Goal: Transaction & Acquisition: Purchase product/service

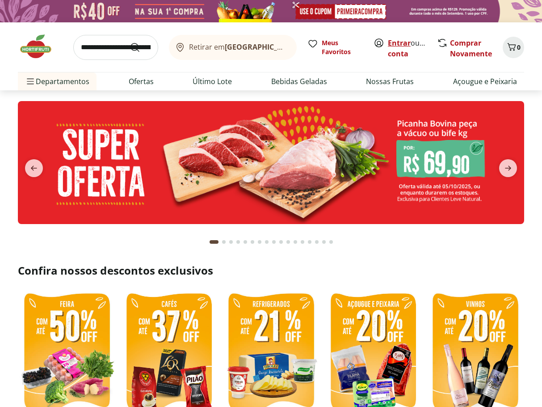
click at [400, 42] on link "Entrar" at bounding box center [399, 43] width 23 height 10
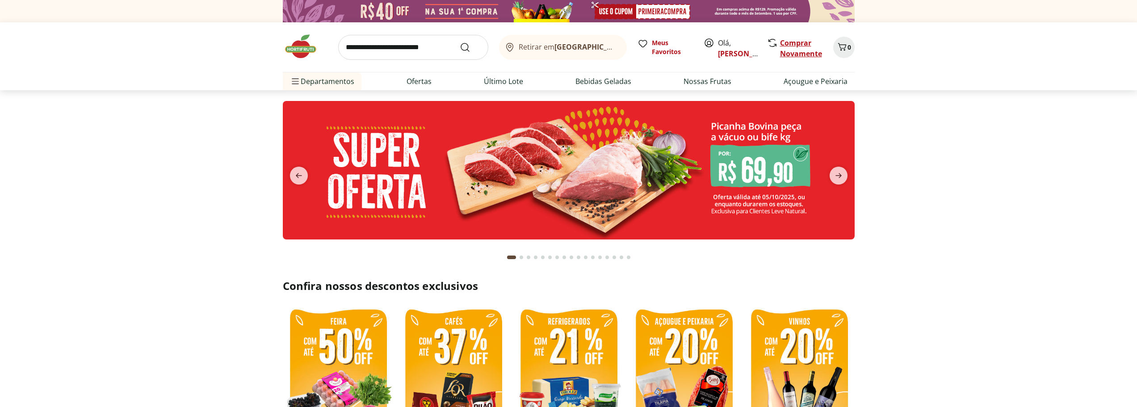
click at [541, 44] on link "Comprar Novamente" at bounding box center [801, 48] width 42 height 21
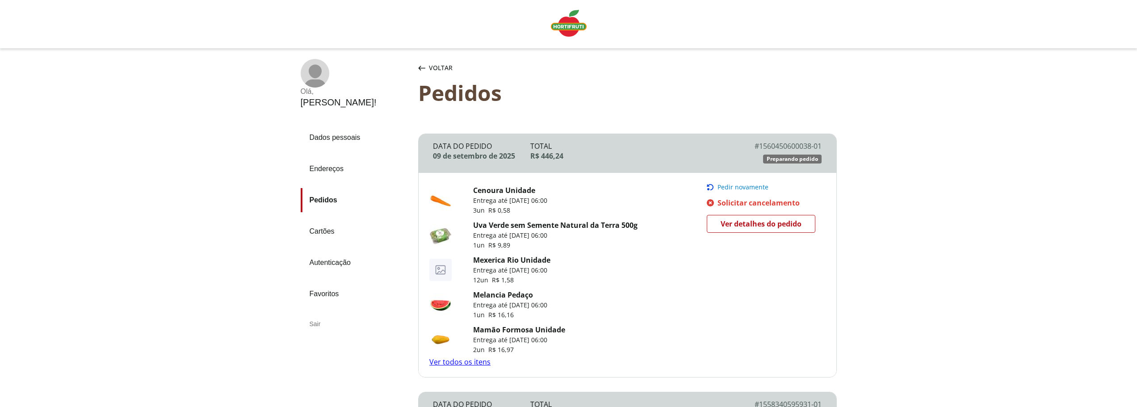
click at [462, 366] on link "Ver todos os itens" at bounding box center [459, 362] width 61 height 10
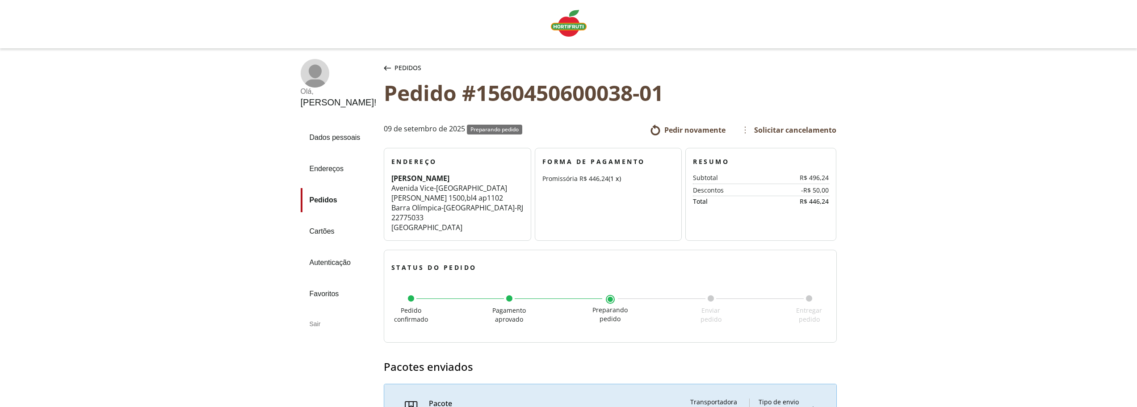
click at [321, 200] on link "Pedidos" at bounding box center [339, 200] width 76 height 24
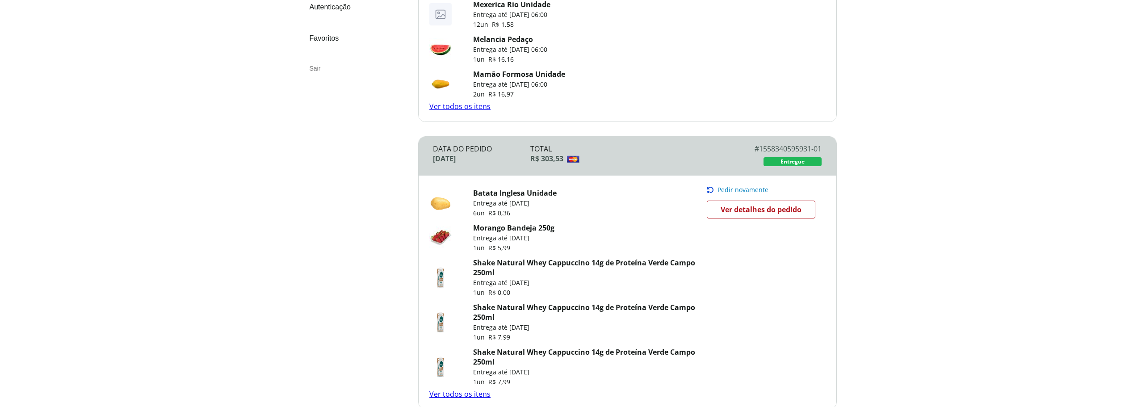
scroll to position [280, 0]
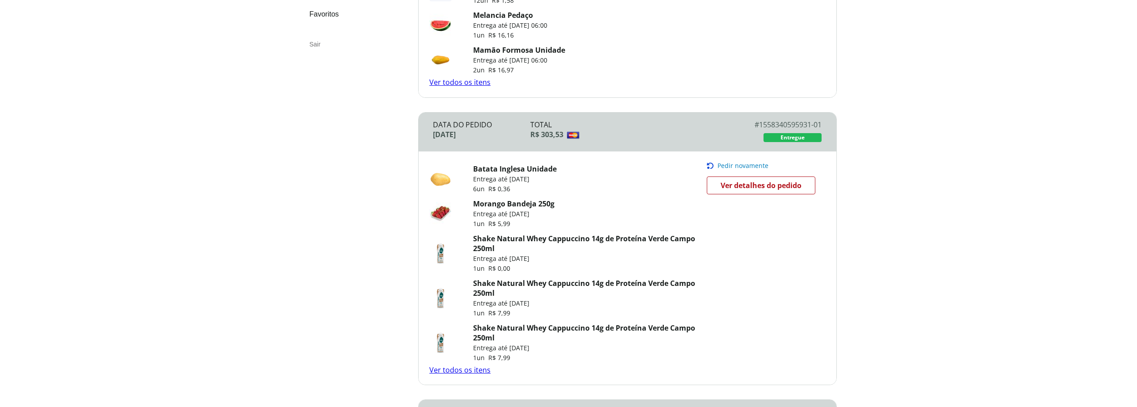
click at [468, 368] on link "Ver todos os itens" at bounding box center [459, 370] width 61 height 10
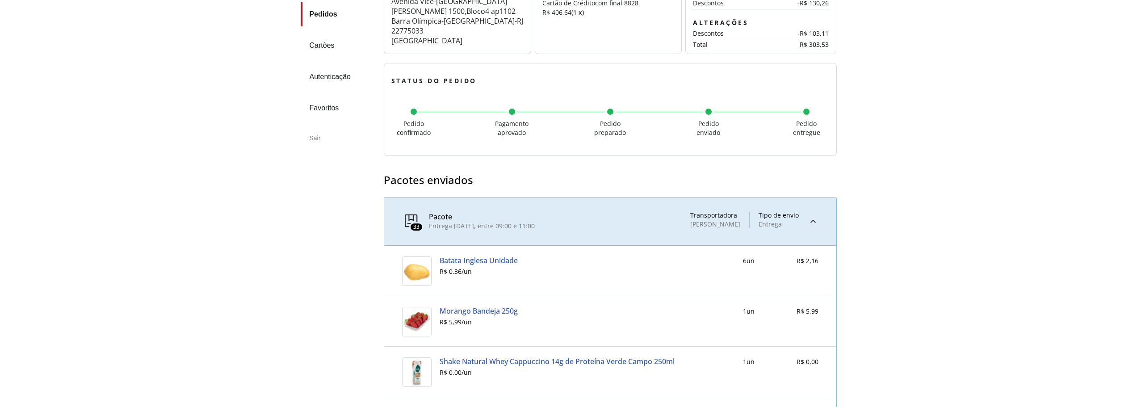
scroll to position [178, 0]
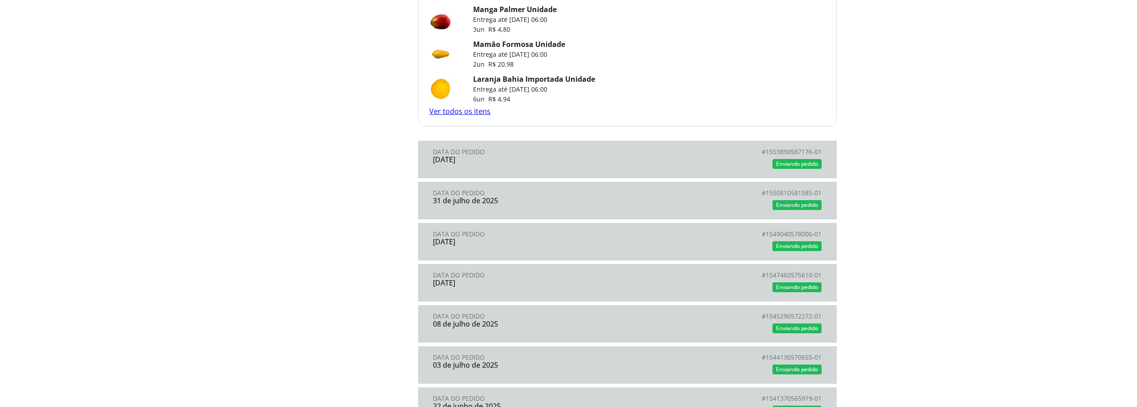
scroll to position [779, 0]
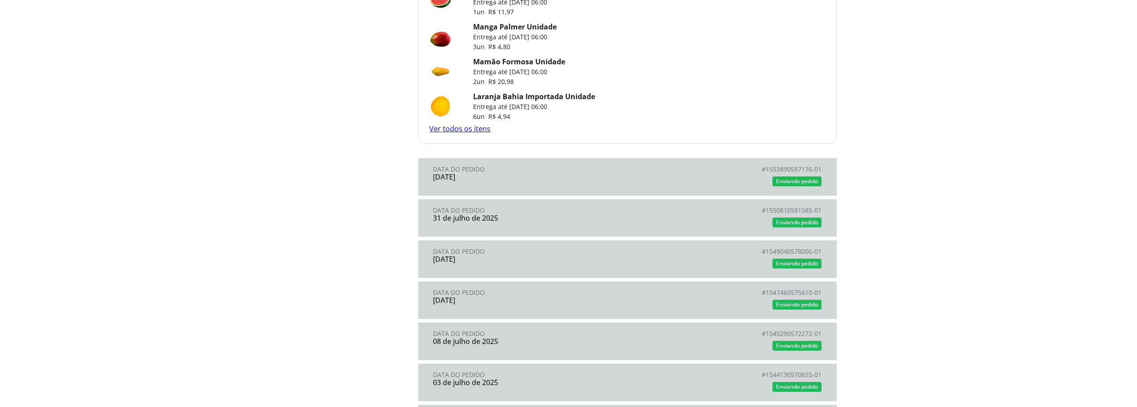
click at [579, 181] on div "13 de agosto de 2025" at bounding box center [530, 177] width 194 height 8
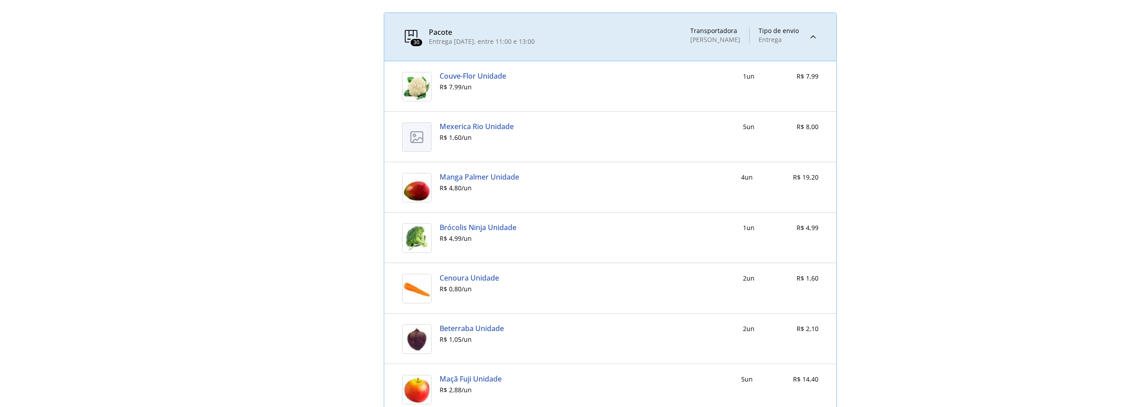
scroll to position [495, 0]
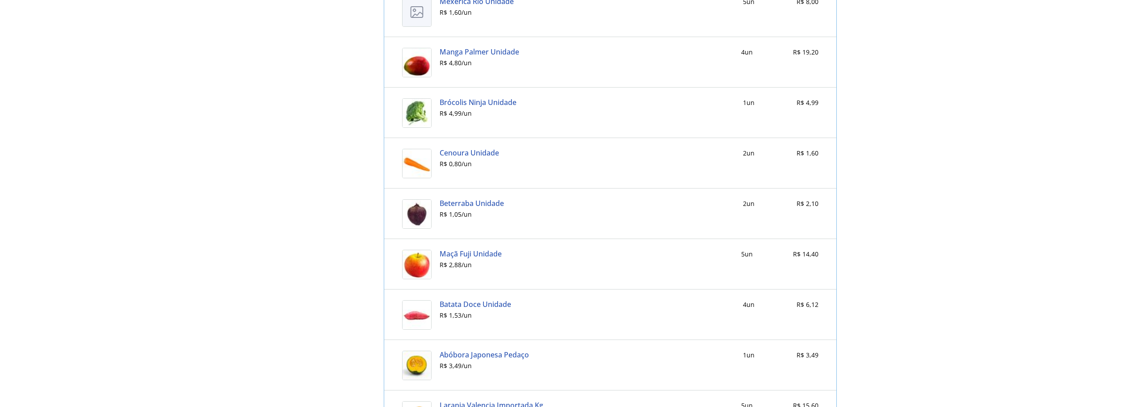
click at [458, 202] on link "Beterraba Unidade" at bounding box center [472, 203] width 64 height 8
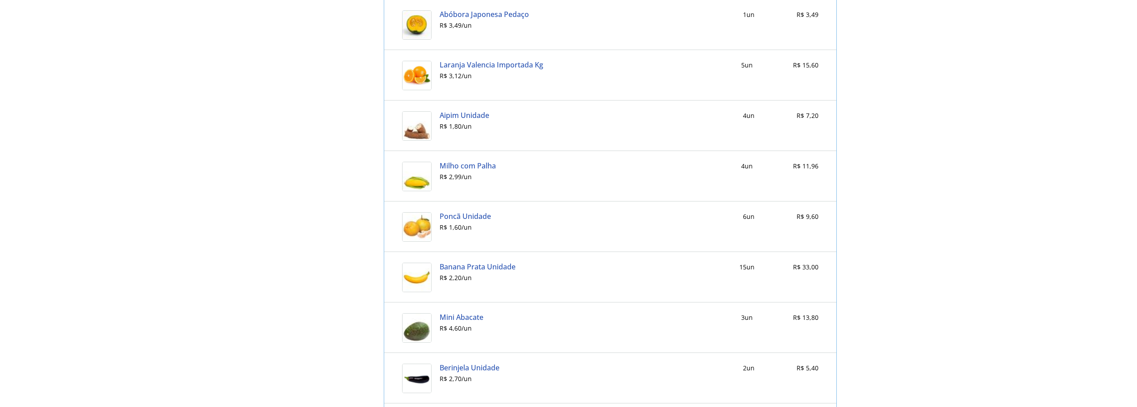
scroll to position [840, 0]
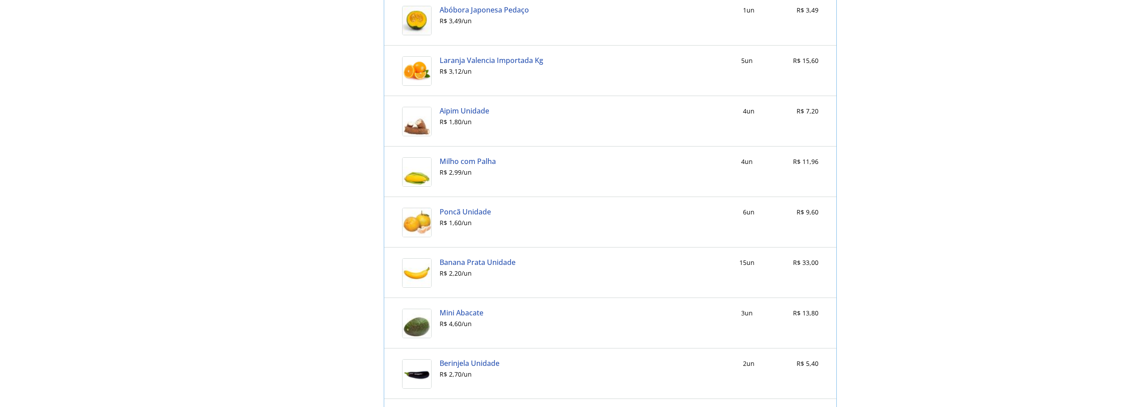
click at [449, 111] on link "Aipim Unidade" at bounding box center [465, 111] width 50 height 8
click at [448, 160] on link "Milho com Palha" at bounding box center [468, 161] width 56 height 8
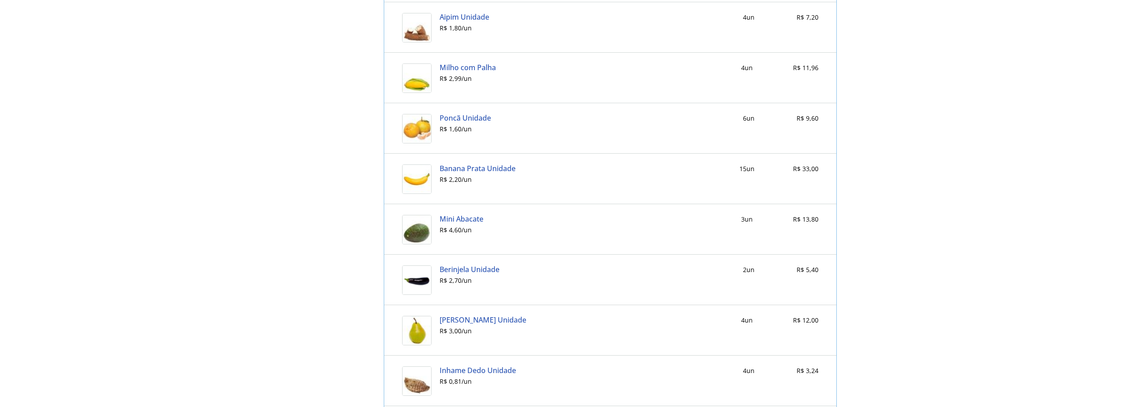
scroll to position [935, 0]
click at [454, 267] on link "Berinjela Unidade" at bounding box center [470, 269] width 60 height 8
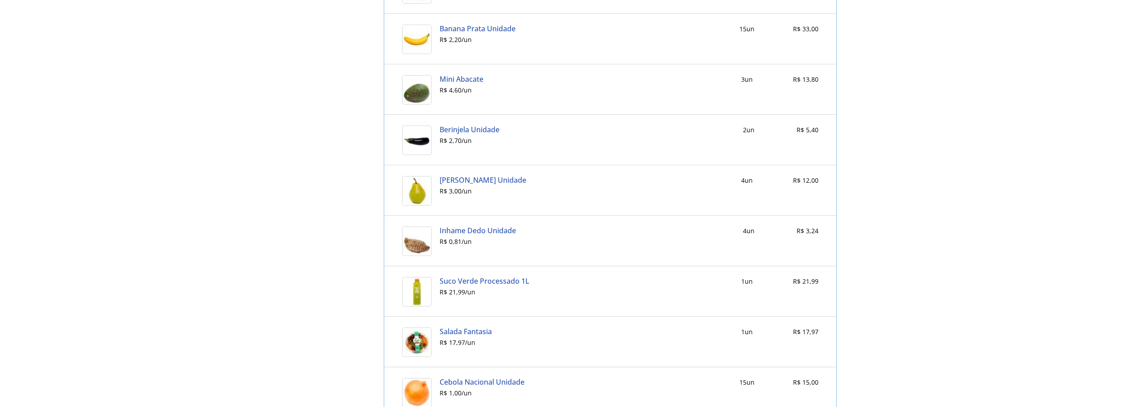
scroll to position [1126, 0]
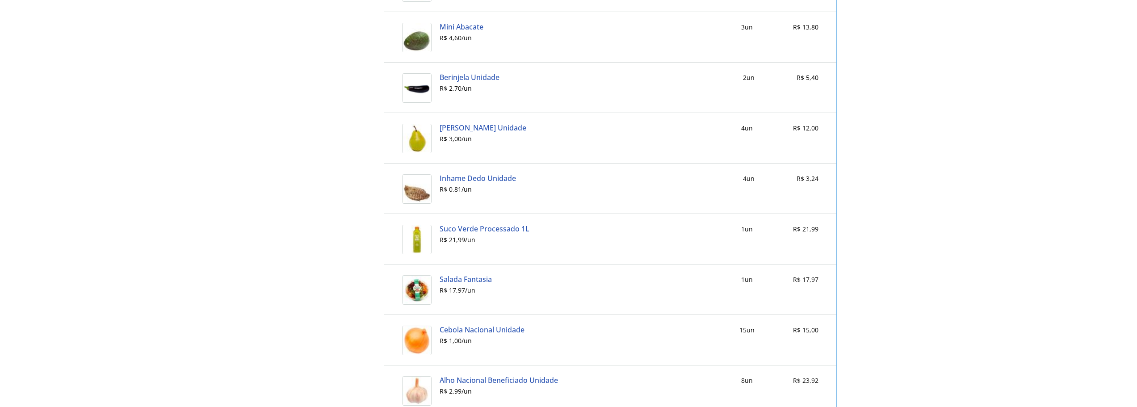
click at [457, 178] on link "Inhame Dedo Unidade" at bounding box center [478, 178] width 76 height 8
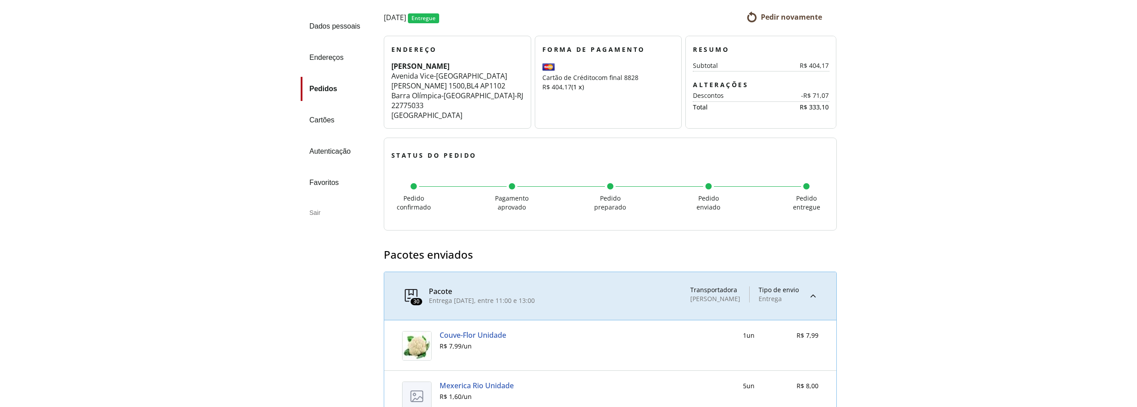
scroll to position [0, 0]
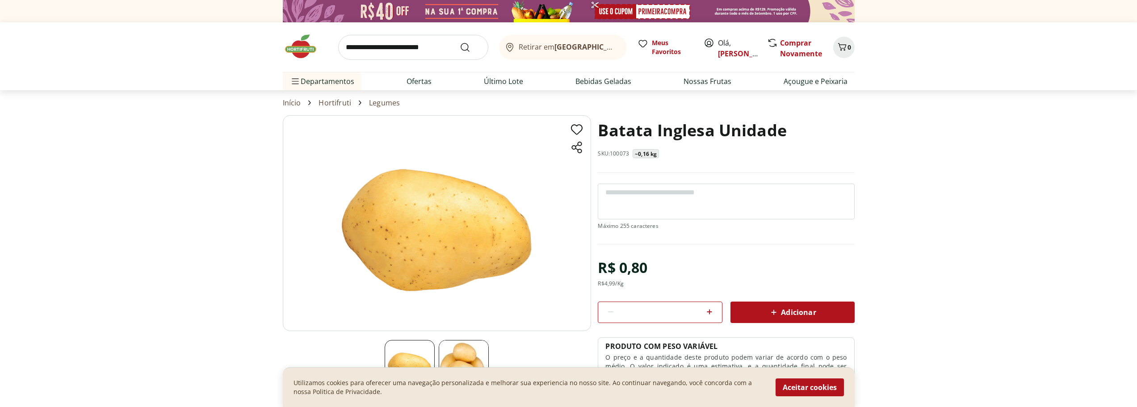
click at [707, 312] on icon at bounding box center [709, 311] width 11 height 11
click at [713, 310] on icon at bounding box center [709, 311] width 11 height 11
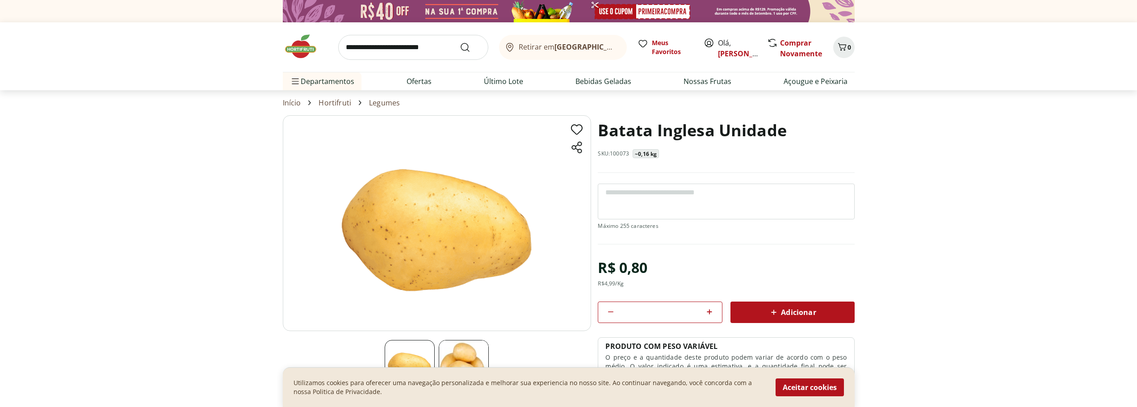
click at [713, 310] on icon at bounding box center [709, 311] width 11 height 11
type input "**"
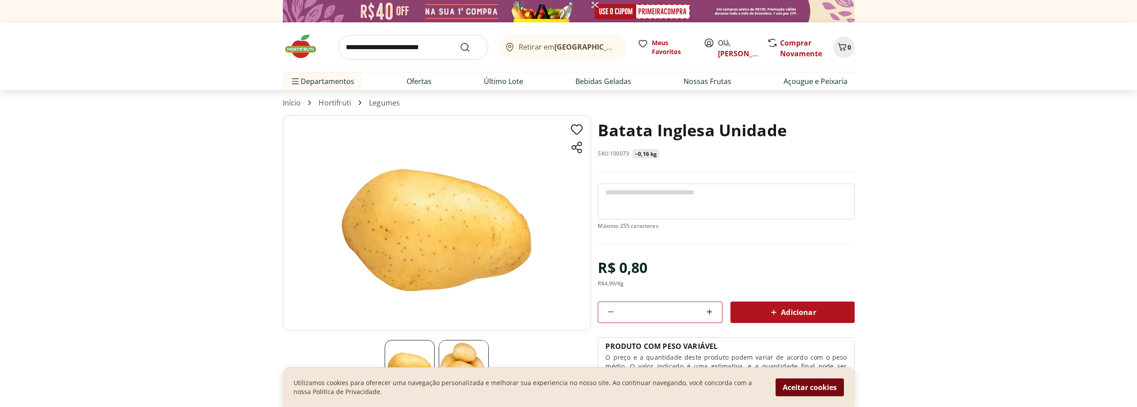
click at [807, 390] on button "Aceitar cookies" at bounding box center [810, 387] width 68 height 18
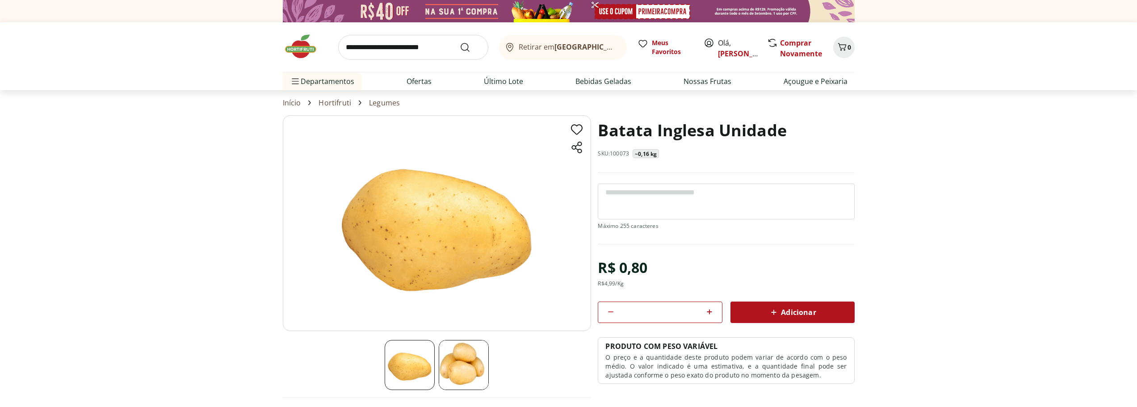
click at [806, 315] on span "Adicionar" at bounding box center [791, 312] width 47 height 11
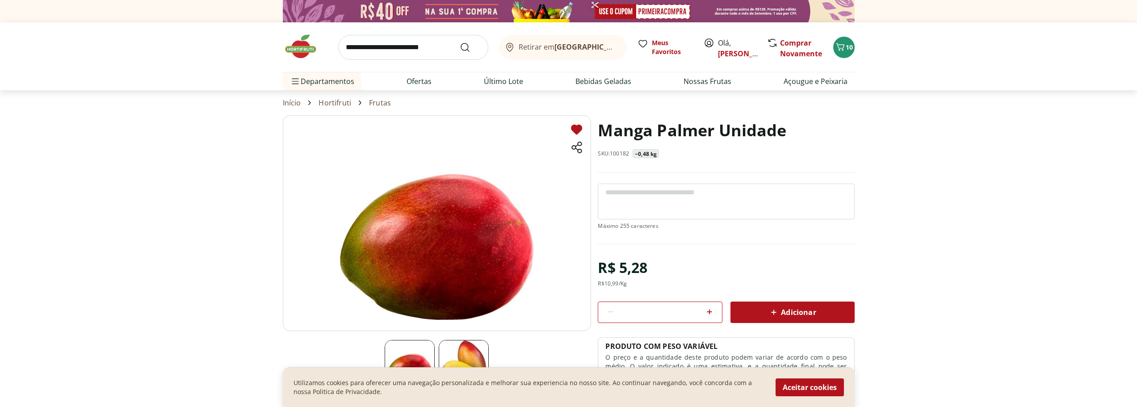
click at [709, 311] on icon at bounding box center [709, 311] width 5 height 5
type input "*"
click at [781, 314] on span "Adicionar" at bounding box center [791, 312] width 47 height 11
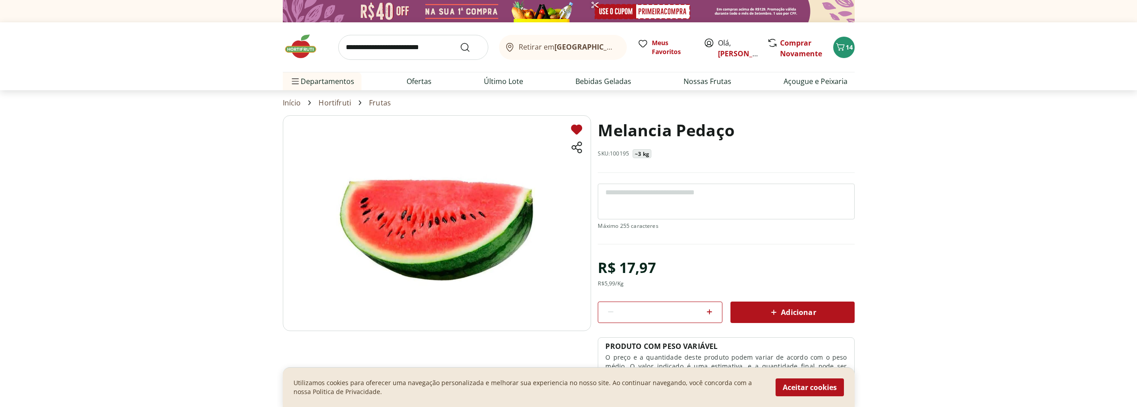
click at [767, 312] on div "Adicionar" at bounding box center [793, 312] width 110 height 16
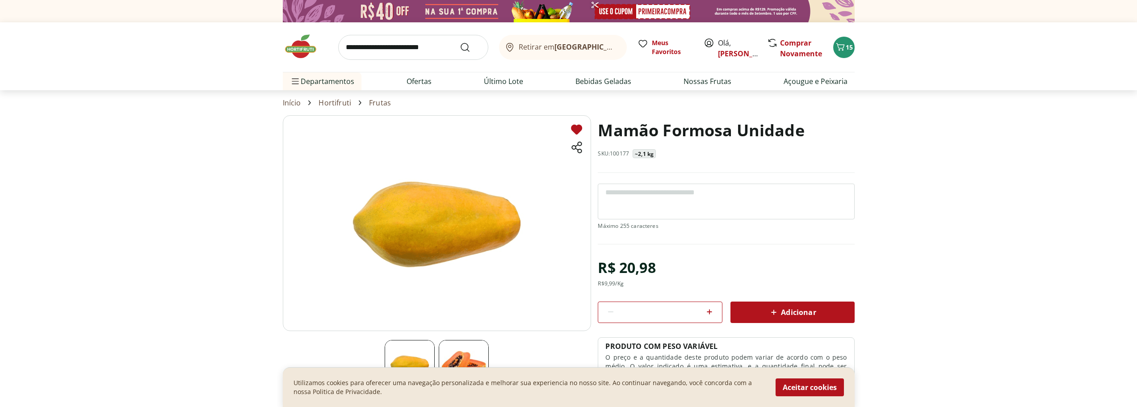
click at [711, 310] on icon at bounding box center [709, 311] width 11 height 11
type input "*"
click at [772, 311] on icon at bounding box center [773, 312] width 11 height 11
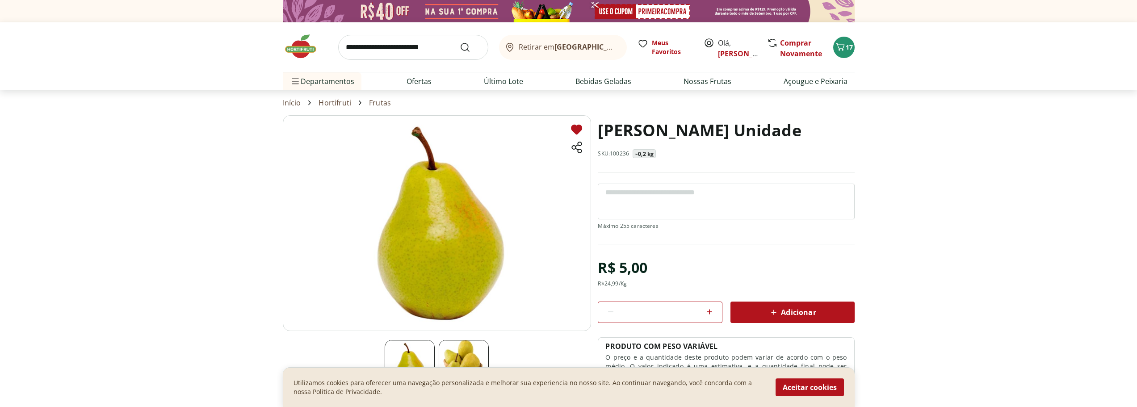
click at [712, 311] on icon at bounding box center [709, 311] width 11 height 11
type input "*"
click at [769, 315] on icon at bounding box center [773, 312] width 11 height 11
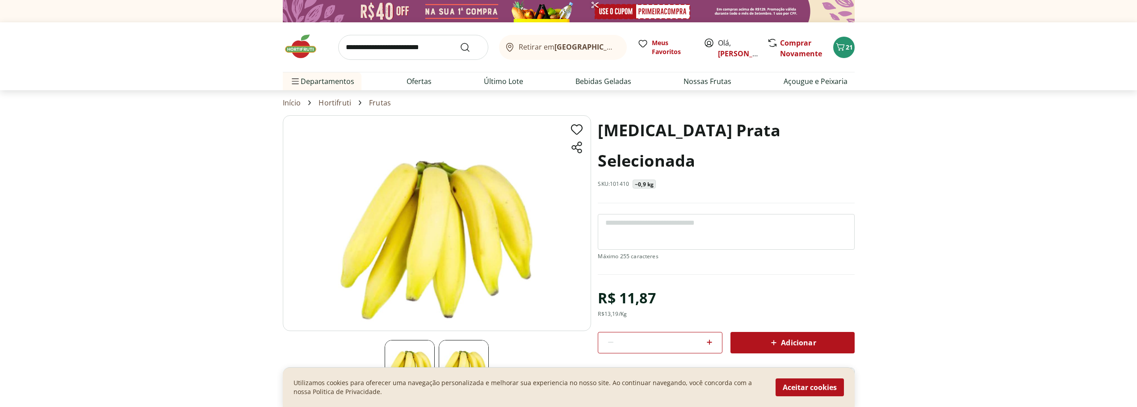
click at [712, 337] on icon at bounding box center [709, 342] width 11 height 11
type input "*"
click at [768, 337] on icon at bounding box center [773, 342] width 11 height 11
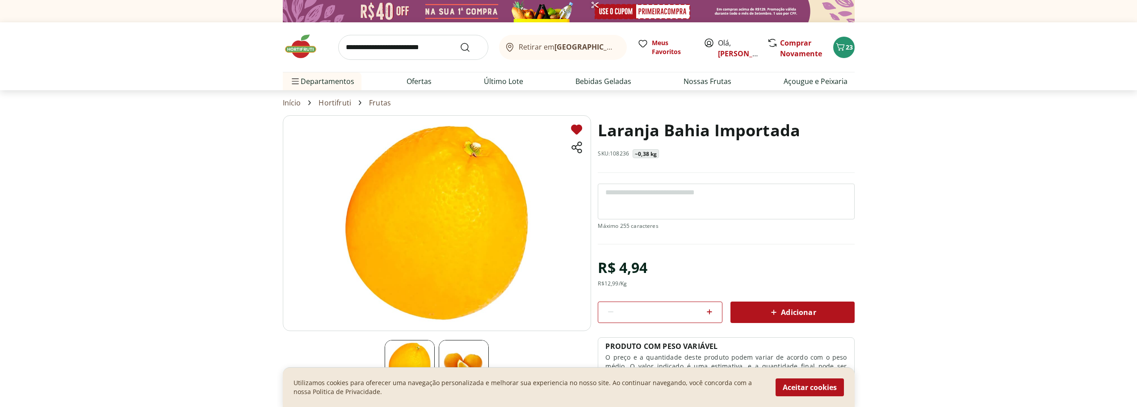
click at [709, 309] on icon at bounding box center [709, 311] width 11 height 11
click at [710, 314] on icon at bounding box center [709, 311] width 11 height 11
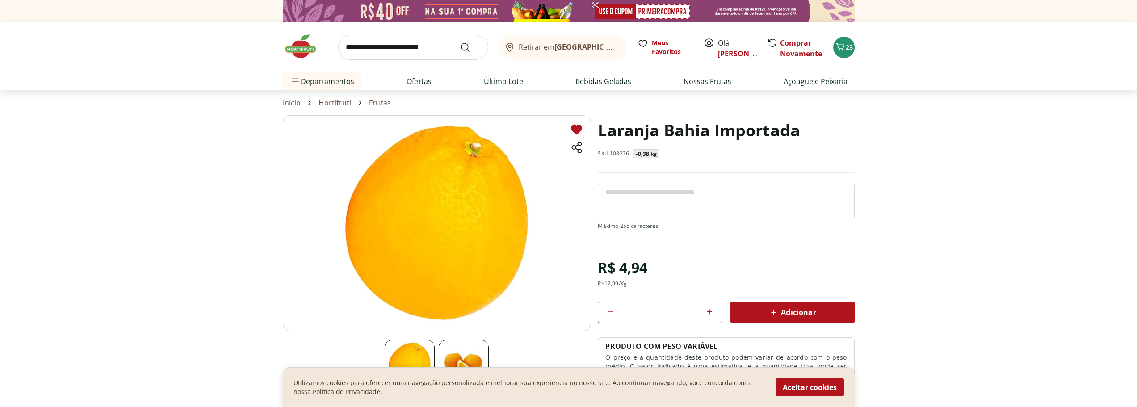
type input "*"
click at [763, 312] on div "Adicionar" at bounding box center [793, 312] width 110 height 16
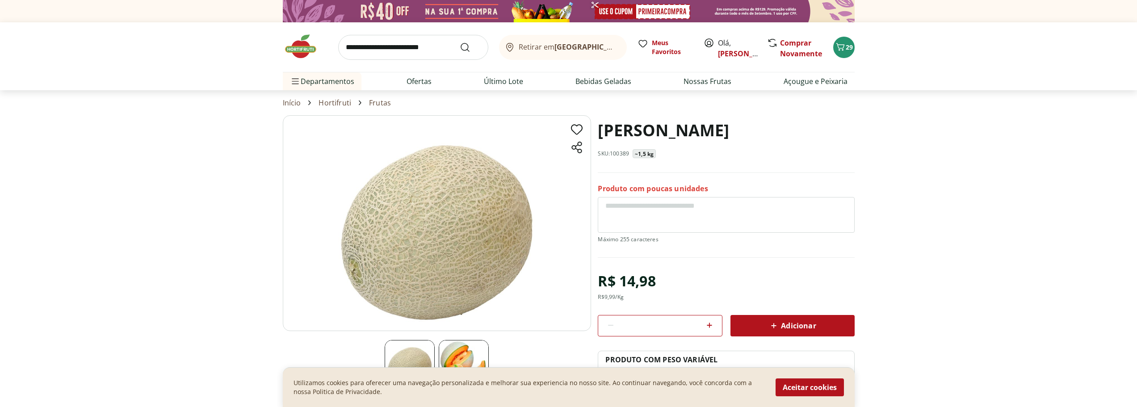
click at [709, 322] on icon at bounding box center [709, 325] width 11 height 11
type input "*"
click at [785, 322] on span "Adicionar" at bounding box center [791, 325] width 47 height 11
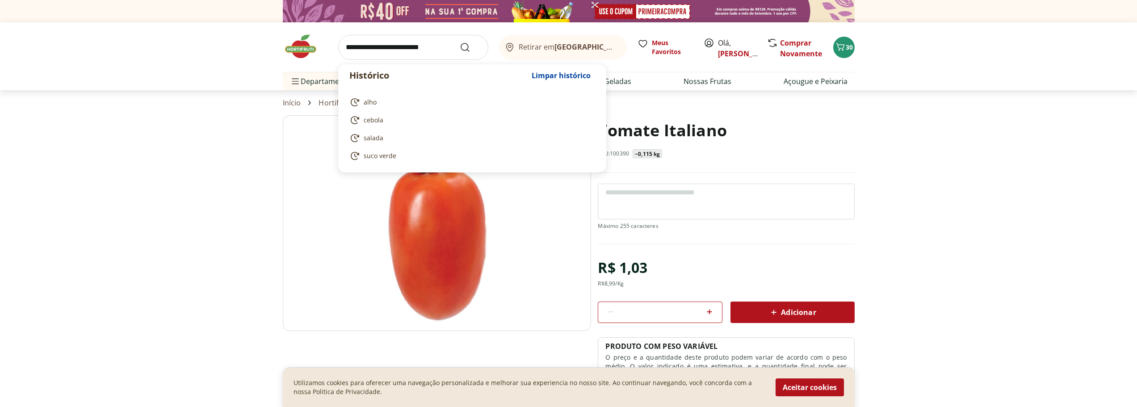
click at [407, 50] on input "search" at bounding box center [413, 47] width 150 height 25
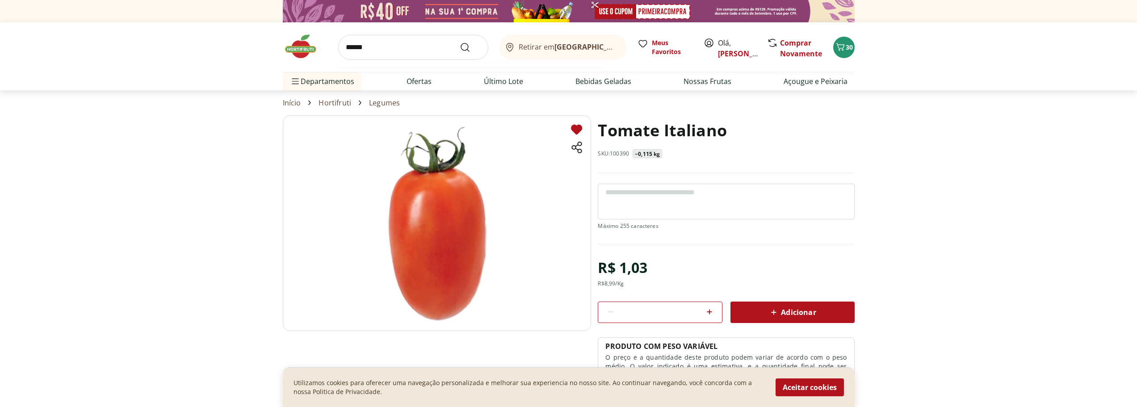
type input "******"
click at [460, 42] on button "Submit Search" at bounding box center [470, 47] width 21 height 11
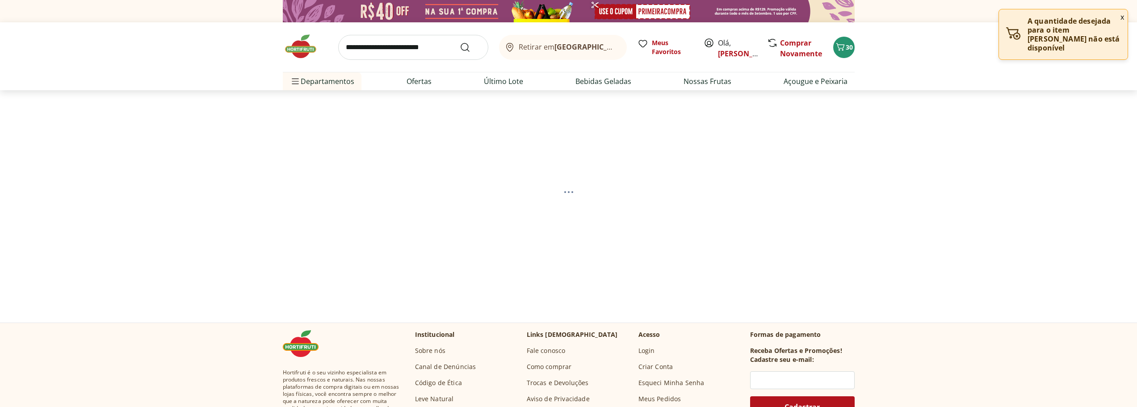
select select "**********"
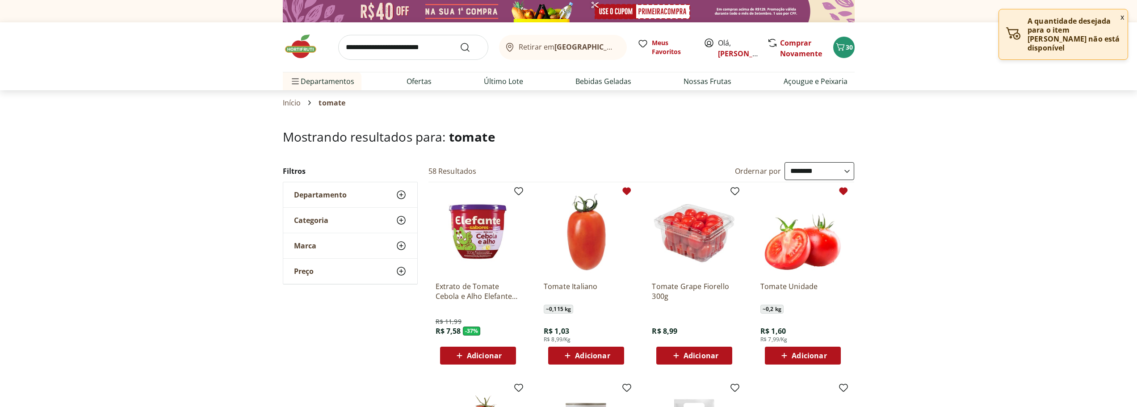
click at [805, 356] on span "Adicionar" at bounding box center [809, 355] width 35 height 7
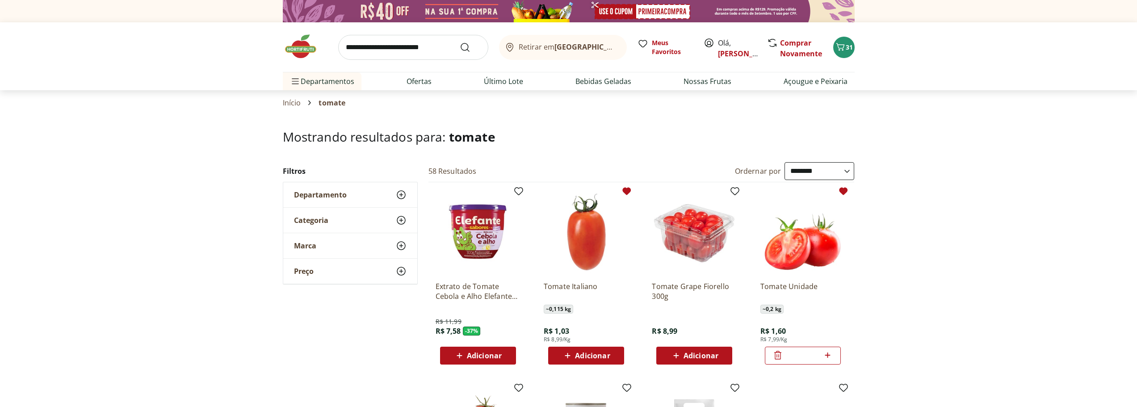
click at [828, 355] on icon at bounding box center [827, 354] width 5 height 5
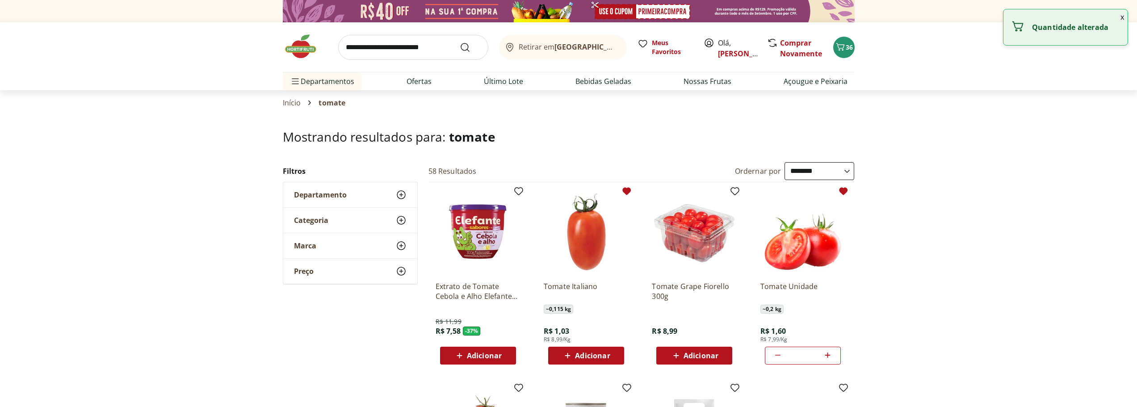
click at [828, 355] on icon at bounding box center [827, 354] width 5 height 5
type input "*"
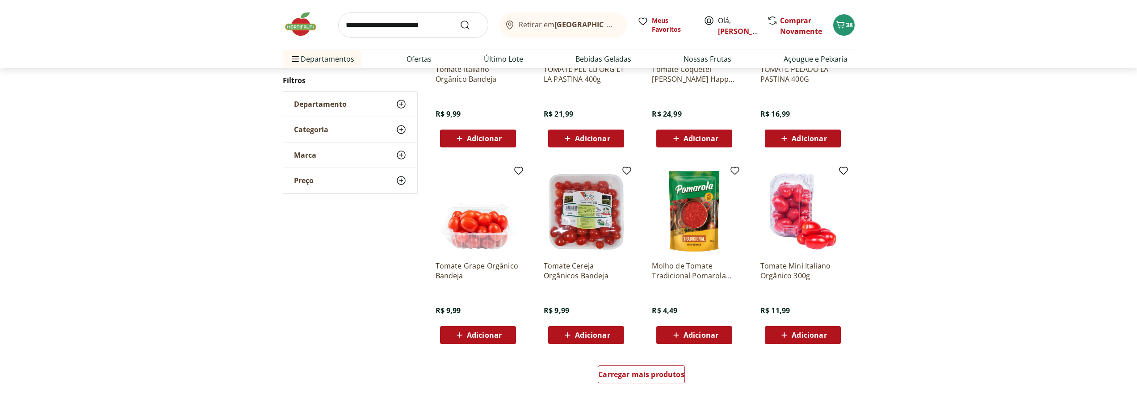
scroll to position [412, 0]
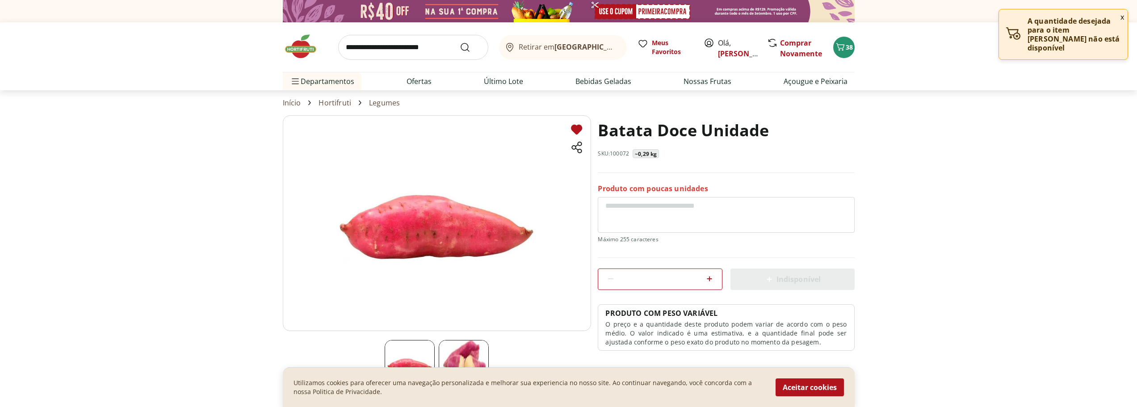
click at [712, 279] on icon at bounding box center [709, 278] width 11 height 11
type input "*"
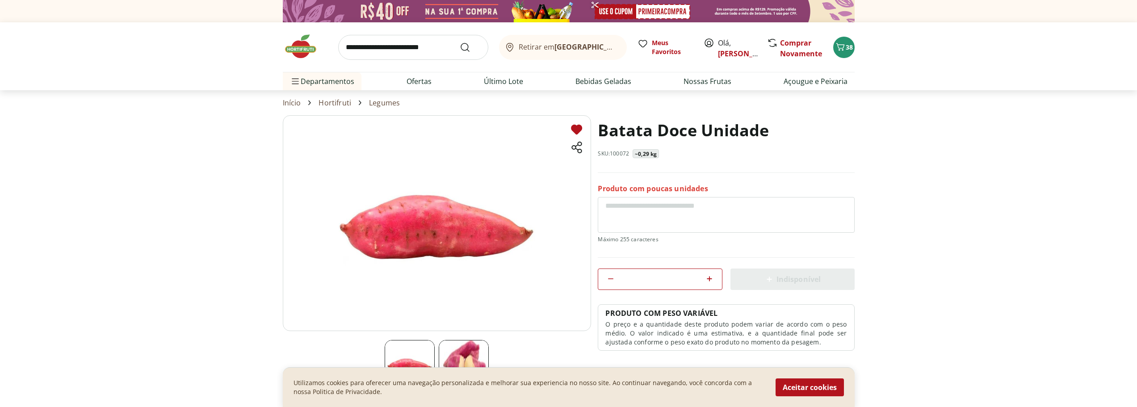
click at [973, 286] on section "Batata Doce Unidade SKU: 100072 ~0,29 kg Produto com poucas unidades * Indispon…" at bounding box center [568, 274] width 1137 height 319
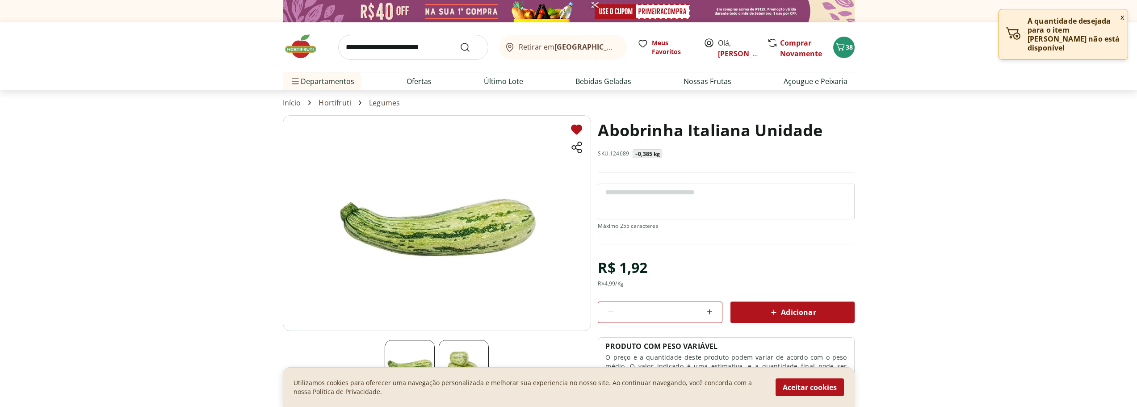
click at [710, 311] on icon at bounding box center [709, 311] width 5 height 5
type input "*"
click at [774, 319] on div "Adicionar" at bounding box center [793, 312] width 110 height 16
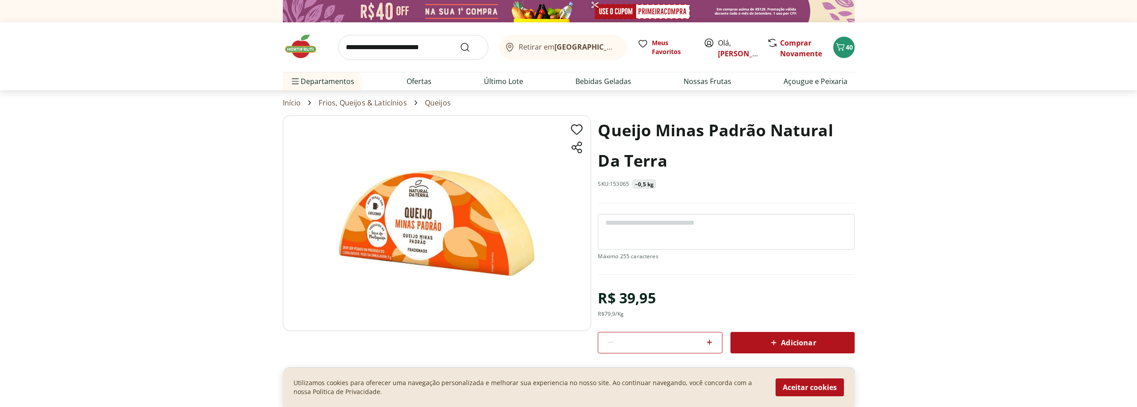
click at [804, 345] on span "Adicionar" at bounding box center [791, 342] width 47 height 11
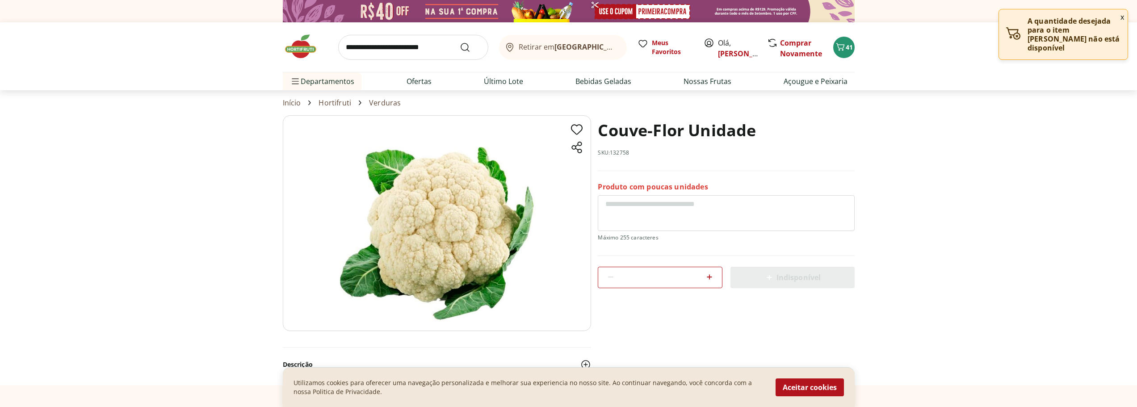
click at [712, 275] on icon at bounding box center [709, 277] width 11 height 11
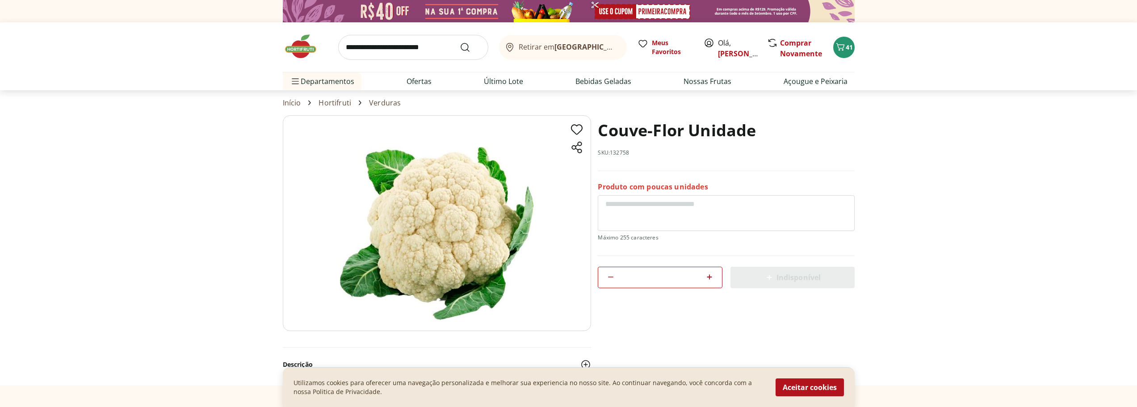
click at [606, 273] on icon at bounding box center [610, 277] width 11 height 11
type input "*"
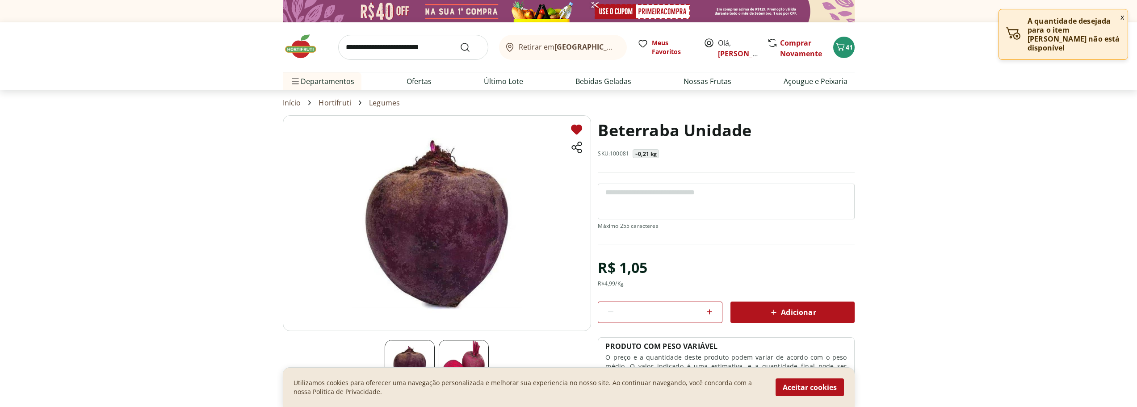
click at [776, 310] on icon at bounding box center [773, 312] width 11 height 11
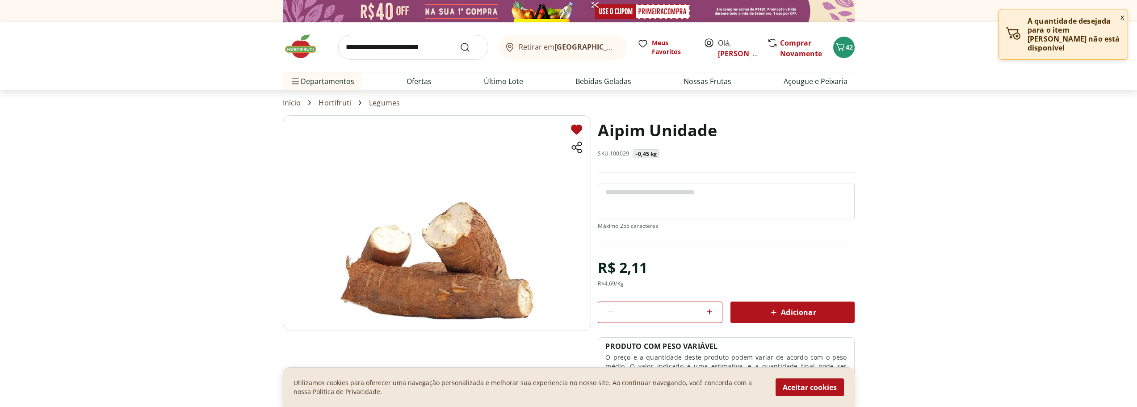
click at [710, 308] on icon at bounding box center [709, 311] width 11 height 11
type input "*"
click at [781, 316] on span "Adicionar" at bounding box center [791, 312] width 47 height 11
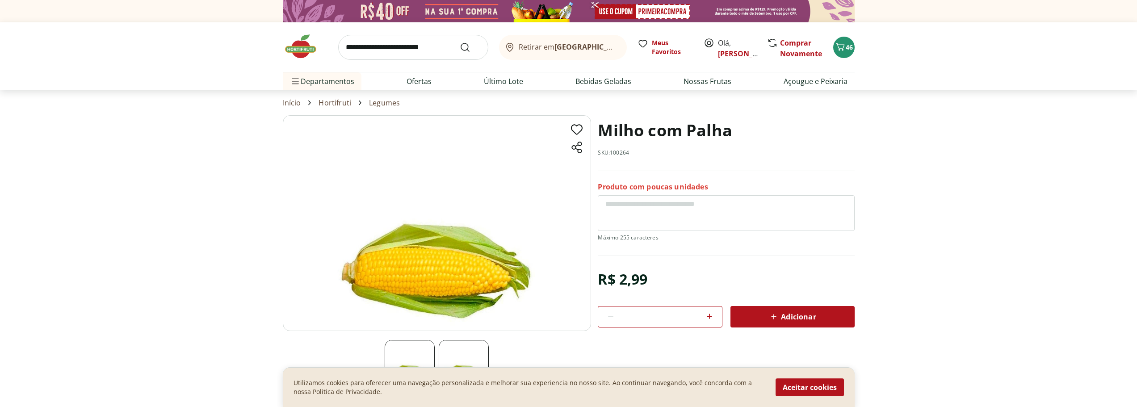
click at [711, 314] on icon at bounding box center [709, 316] width 11 height 11
type input "*"
click at [764, 312] on div "Adicionar" at bounding box center [793, 317] width 110 height 16
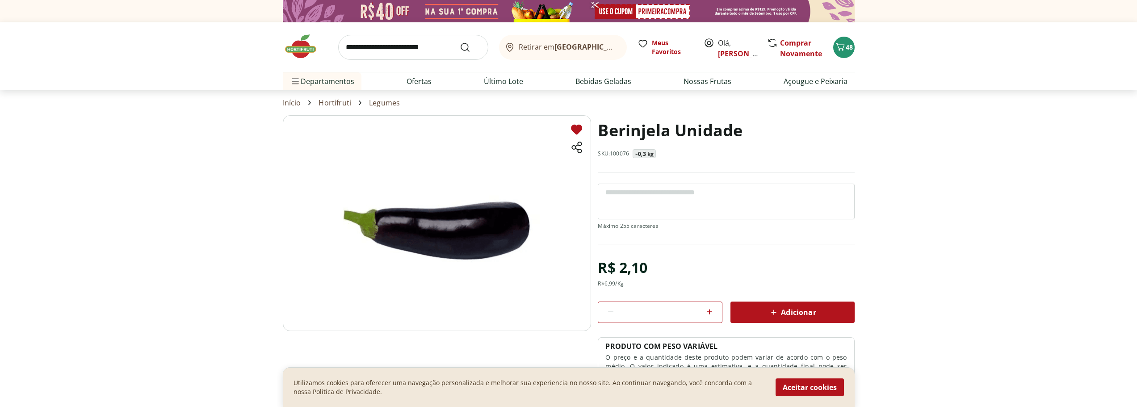
click at [713, 310] on icon at bounding box center [709, 311] width 11 height 11
type input "*"
click at [758, 310] on div "Adicionar" at bounding box center [793, 312] width 110 height 16
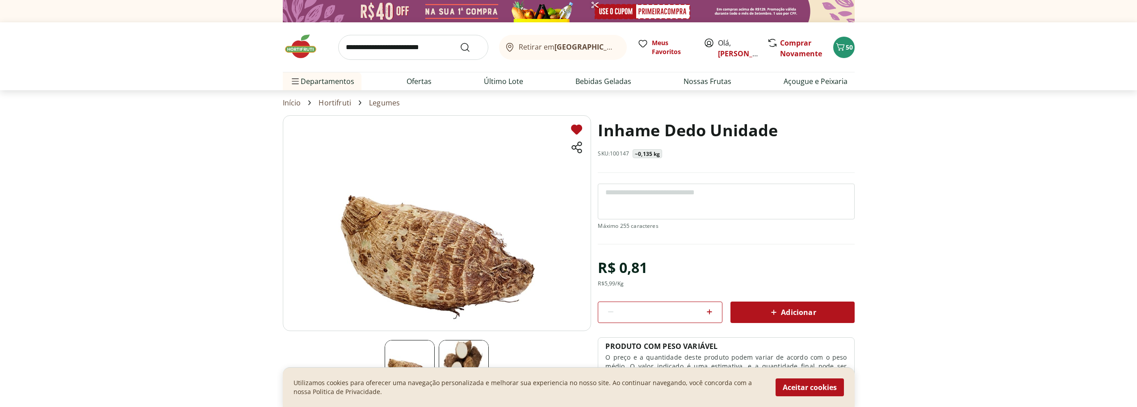
click at [709, 312] on icon at bounding box center [709, 311] width 5 height 5
click at [711, 310] on icon at bounding box center [709, 311] width 11 height 11
type input "*"
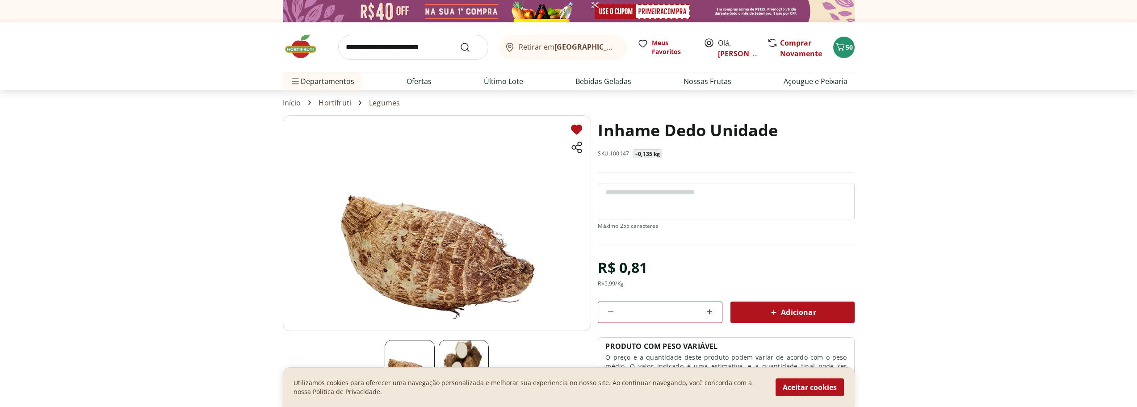
click at [784, 312] on span "Adicionar" at bounding box center [791, 312] width 47 height 11
click at [665, 44] on span "Meus Favoritos" at bounding box center [672, 47] width 41 height 18
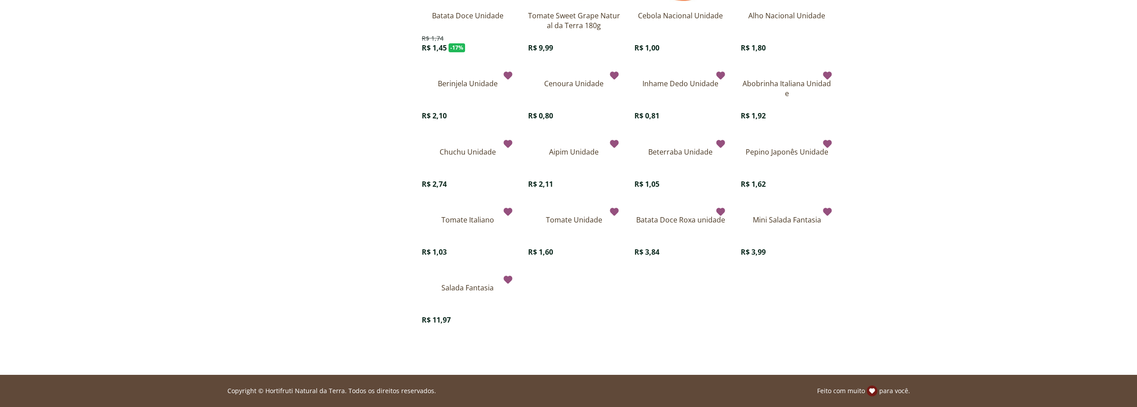
scroll to position [973, 0]
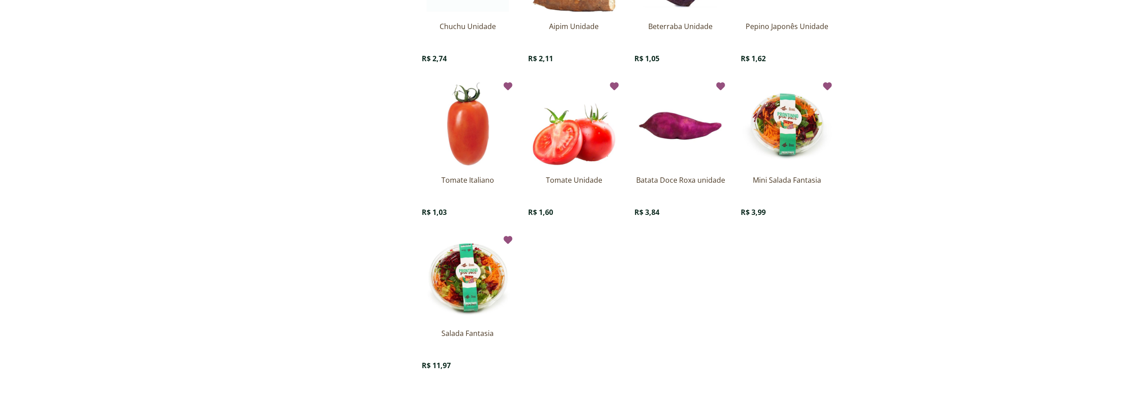
click at [464, 271] on img "Imagem do produto Salada Fantasia" at bounding box center [468, 277] width 92 height 92
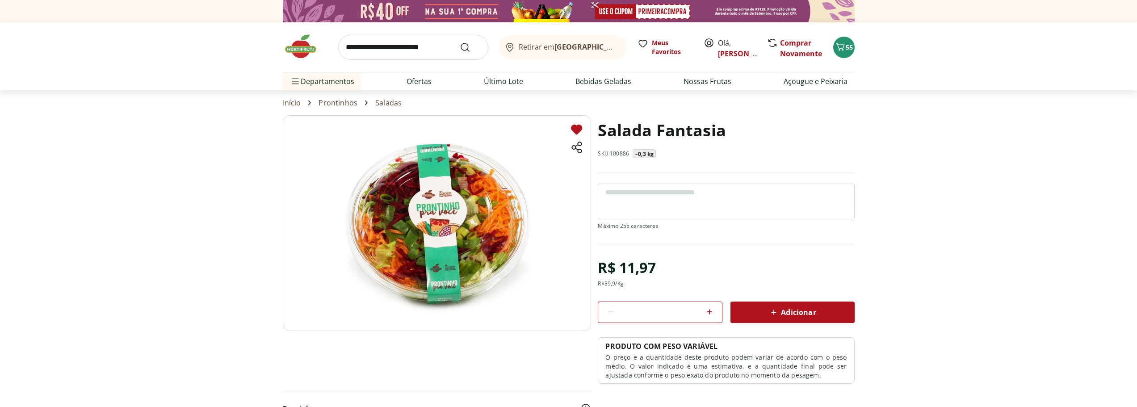
click at [794, 308] on span "Adicionar" at bounding box center [791, 312] width 47 height 11
click at [423, 82] on link "Ofertas" at bounding box center [419, 81] width 25 height 11
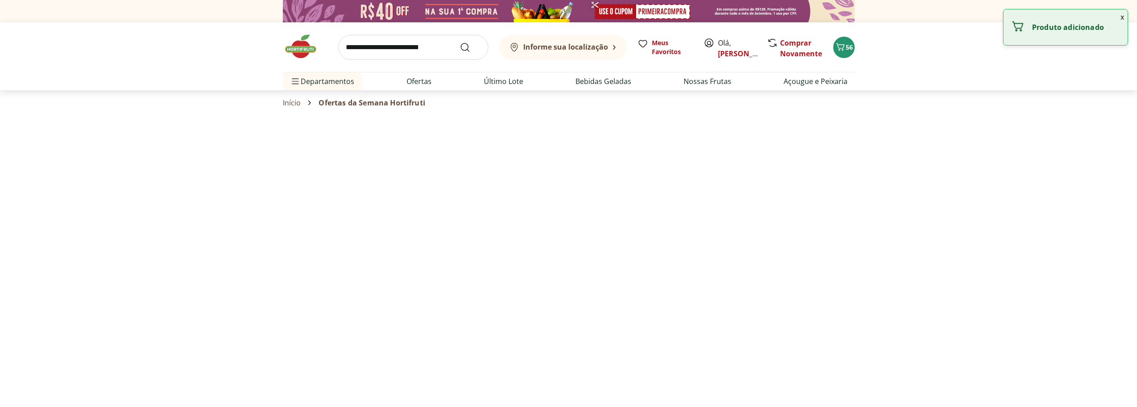
select select "**********"
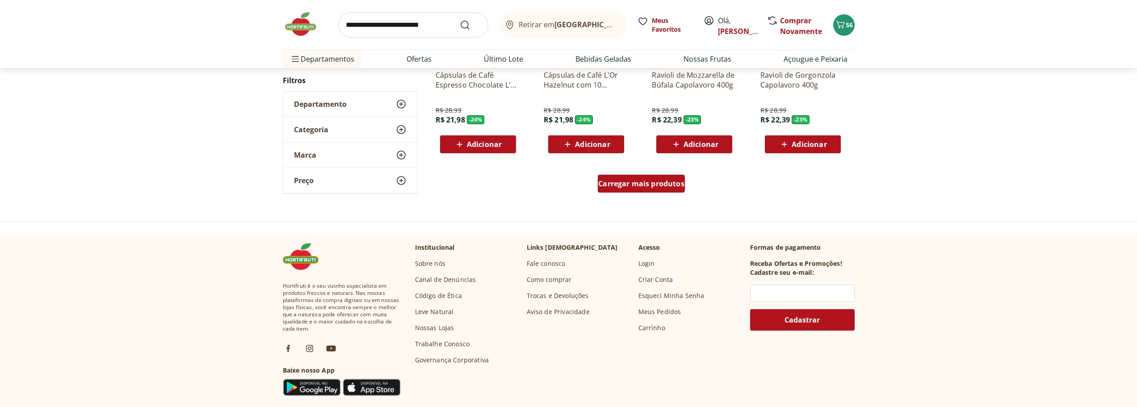
scroll to position [575, 0]
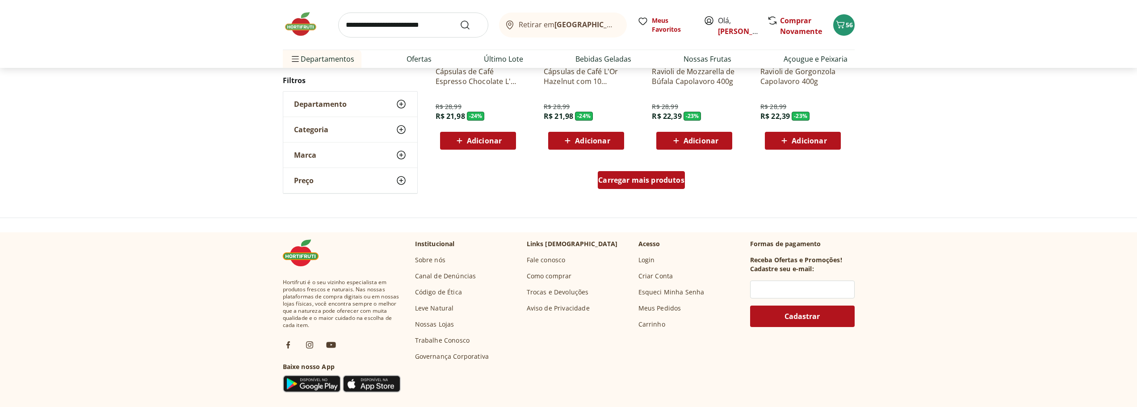
click at [674, 186] on div "Carregar mais produtos" at bounding box center [641, 180] width 87 height 18
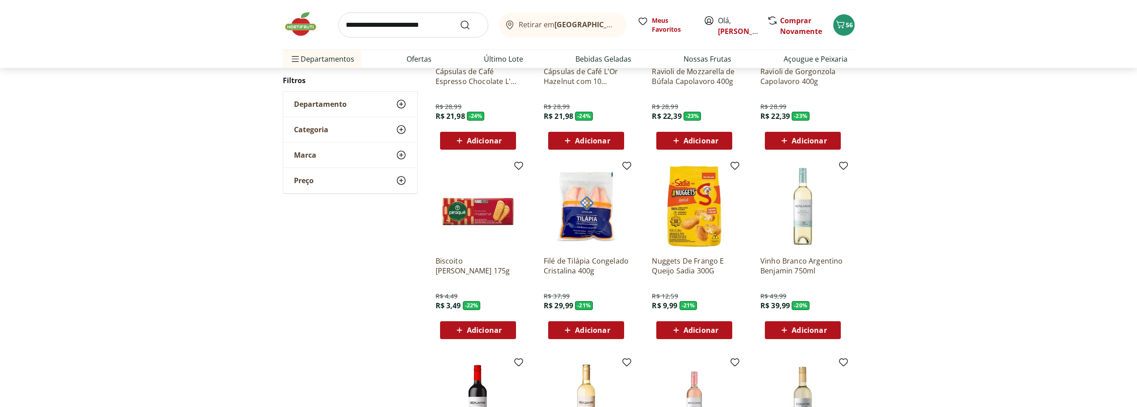
click at [587, 331] on span "Adicionar" at bounding box center [592, 330] width 35 height 7
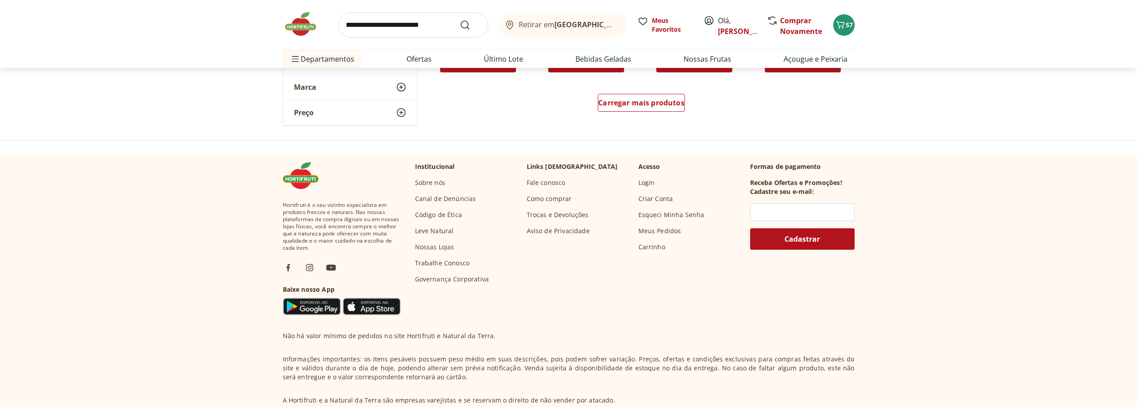
scroll to position [1239, 0]
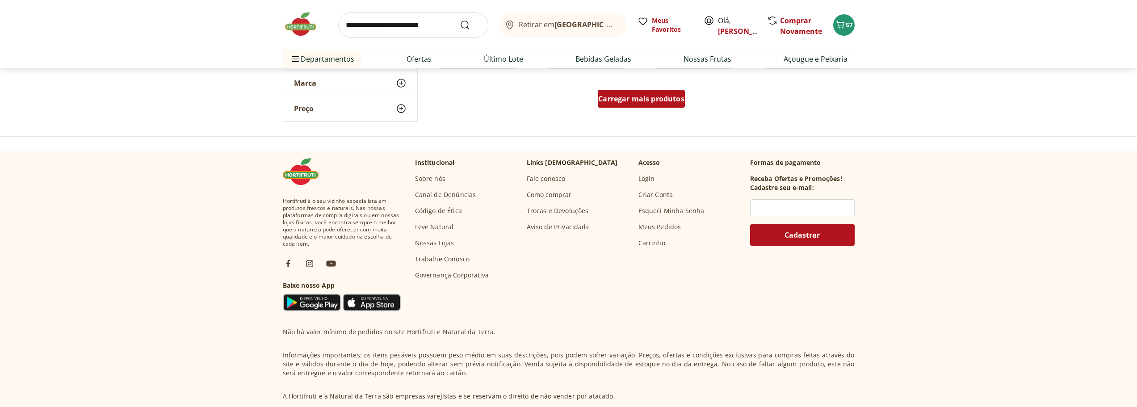
click at [666, 95] on span "Carregar mais produtos" at bounding box center [641, 98] width 86 height 7
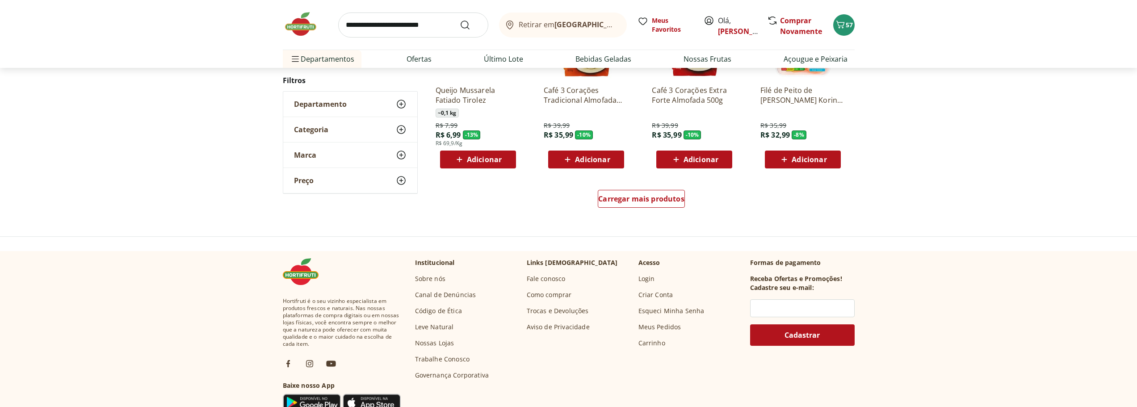
scroll to position [1724, 0]
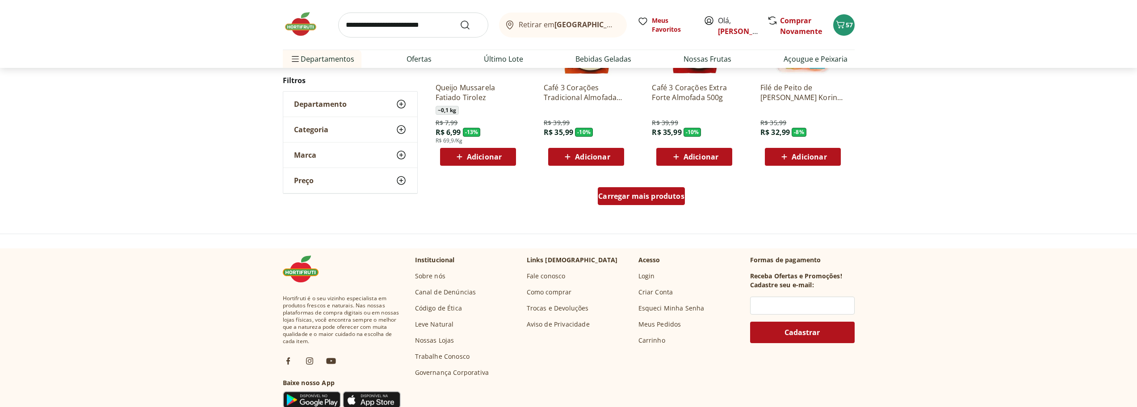
click at [615, 198] on span "Carregar mais produtos" at bounding box center [641, 196] width 86 height 7
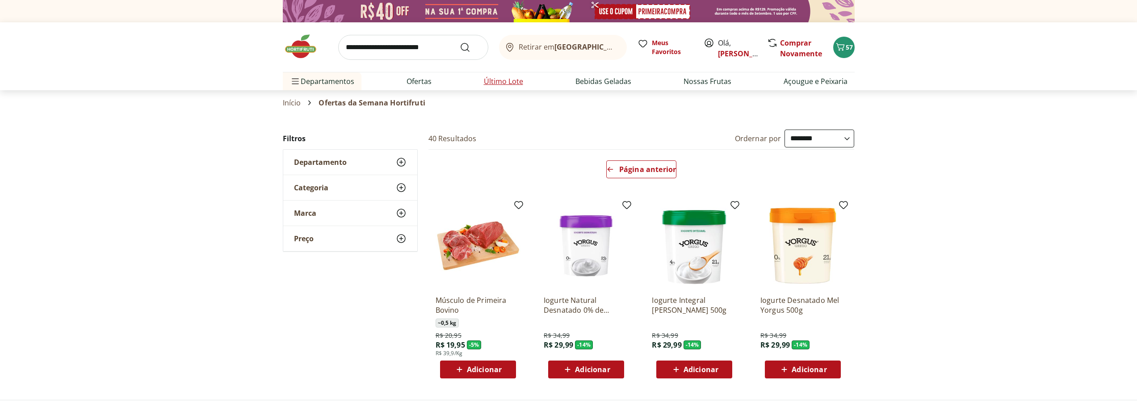
click at [489, 78] on link "Último Lote" at bounding box center [503, 81] width 39 height 11
select select "**********"
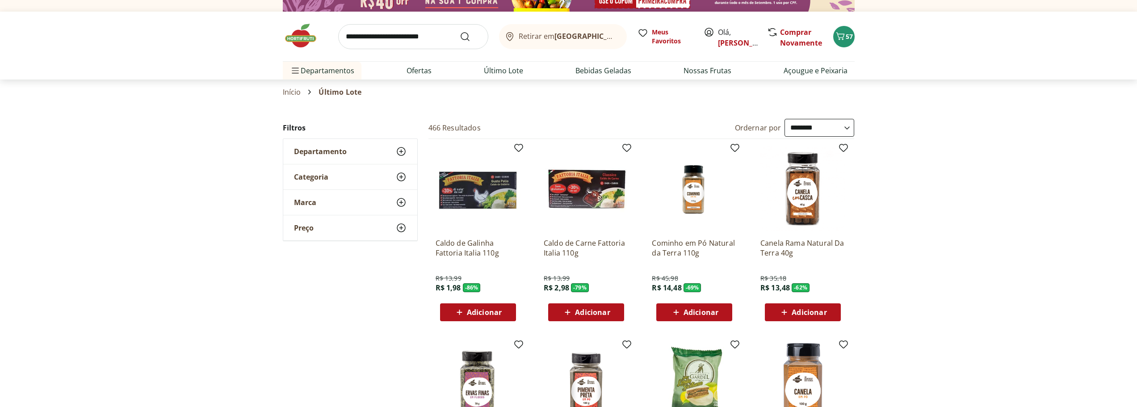
scroll to position [4, 0]
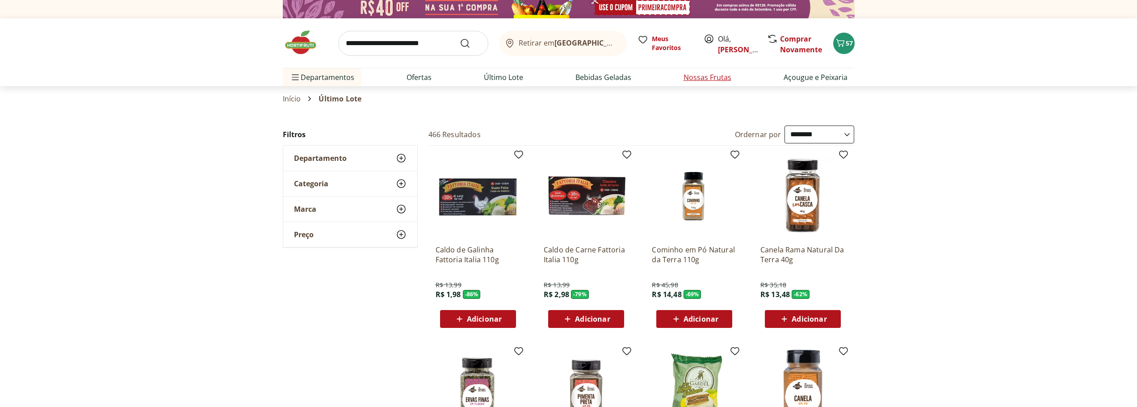
click at [696, 74] on link "Nossas Frutas" at bounding box center [708, 77] width 48 height 11
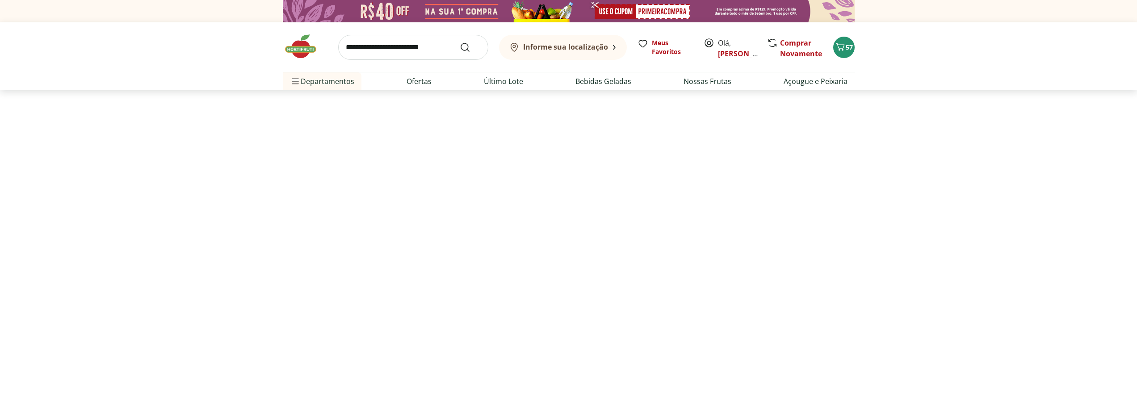
select select "**********"
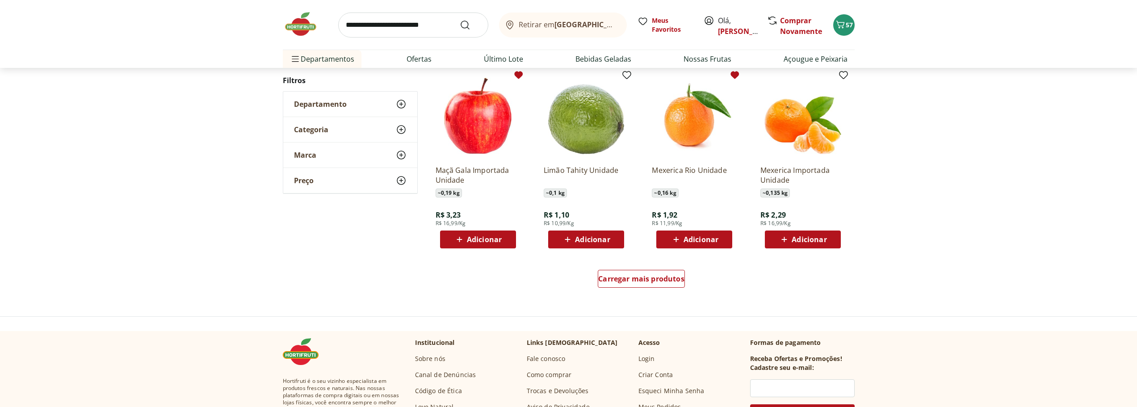
scroll to position [480, 0]
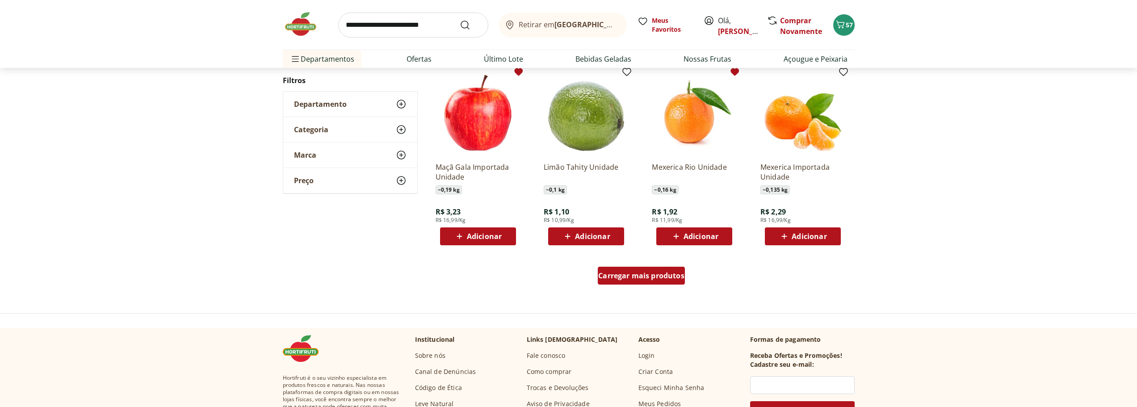
click at [673, 273] on span "Carregar mais produtos" at bounding box center [641, 275] width 86 height 7
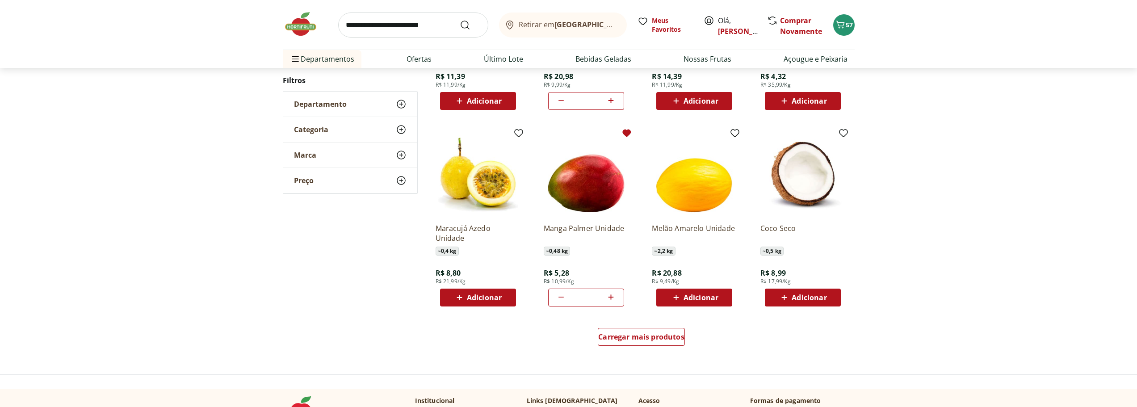
scroll to position [1073, 0]
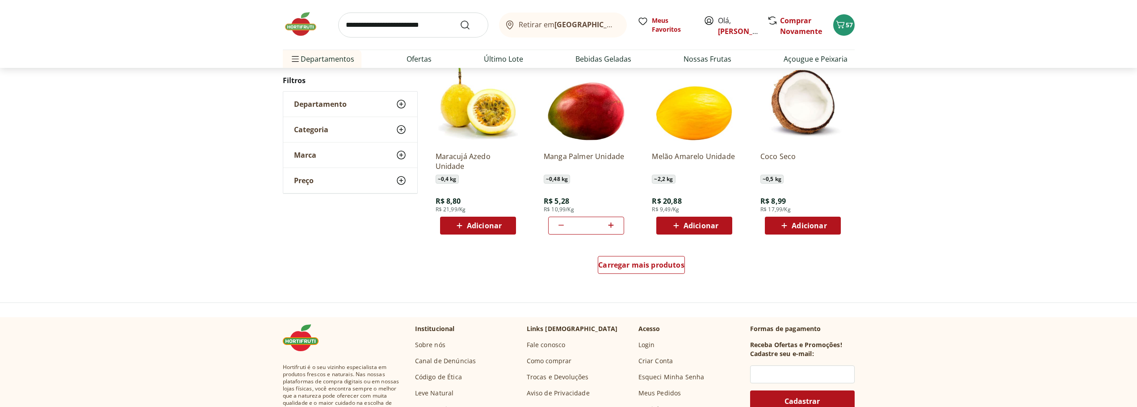
click at [398, 23] on input "search" at bounding box center [413, 25] width 150 height 25
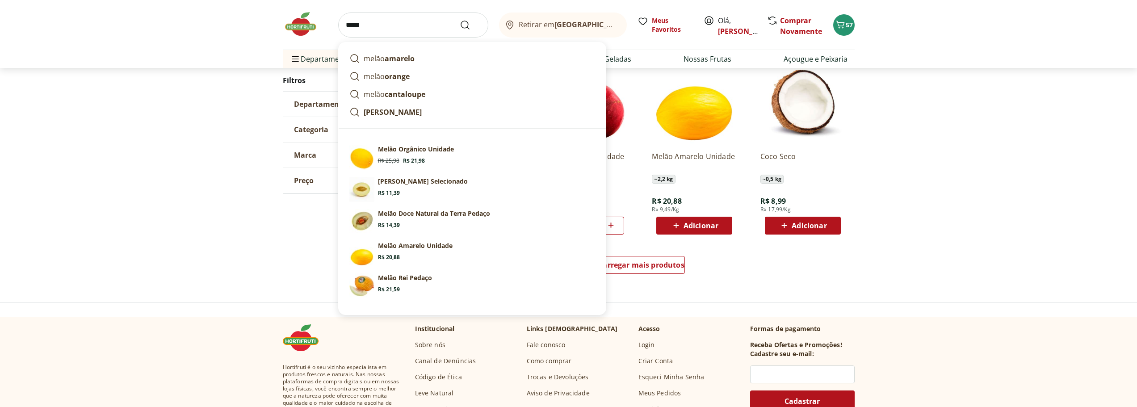
type input "*****"
click at [460, 20] on button "Submit Search" at bounding box center [470, 25] width 21 height 11
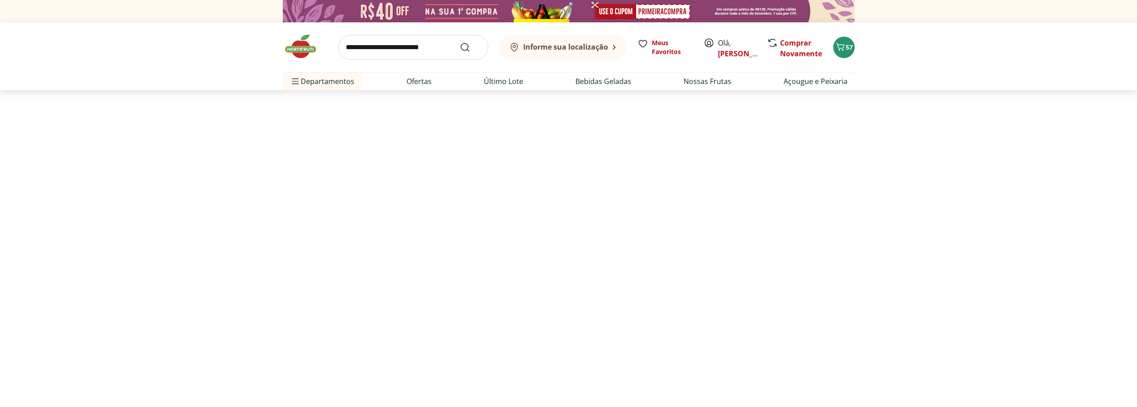
select select "**********"
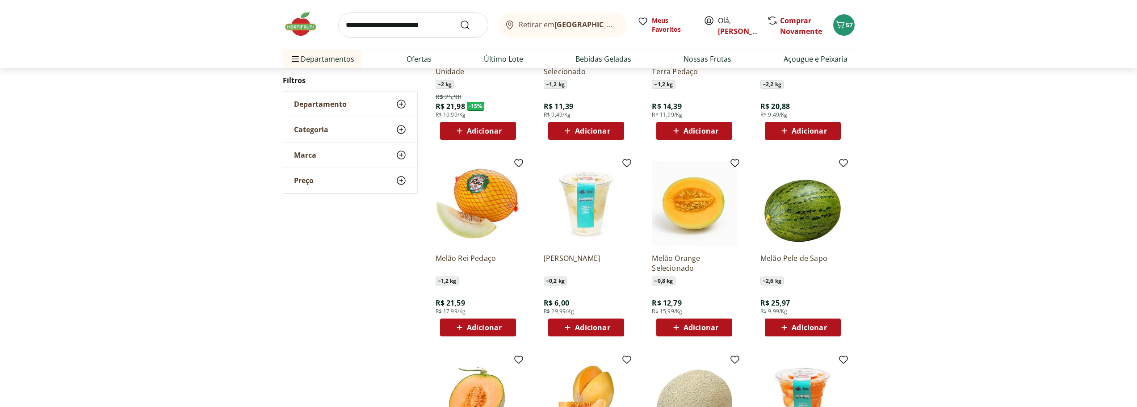
scroll to position [248, 0]
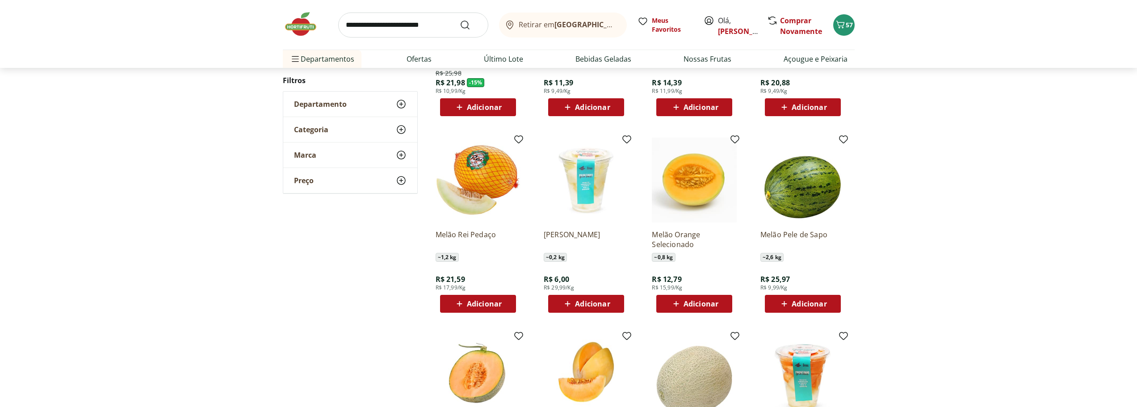
click at [479, 300] on span "Adicionar" at bounding box center [484, 303] width 35 height 7
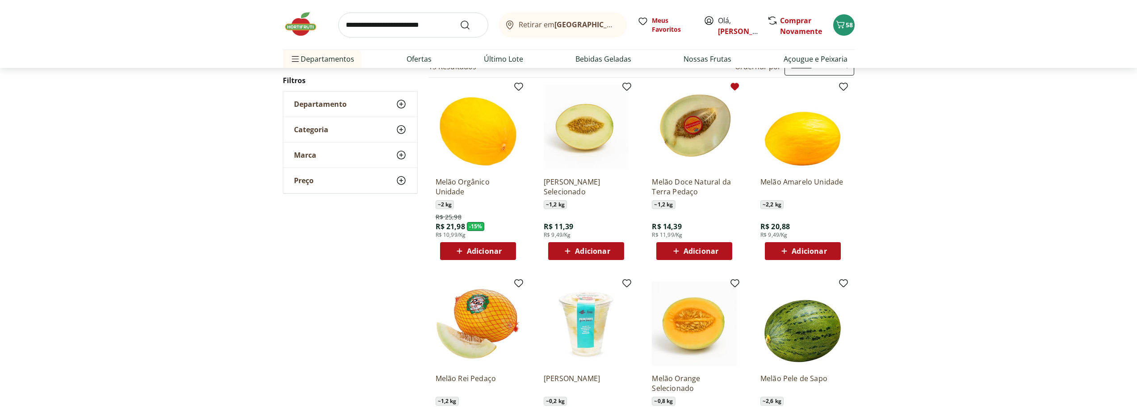
scroll to position [0, 0]
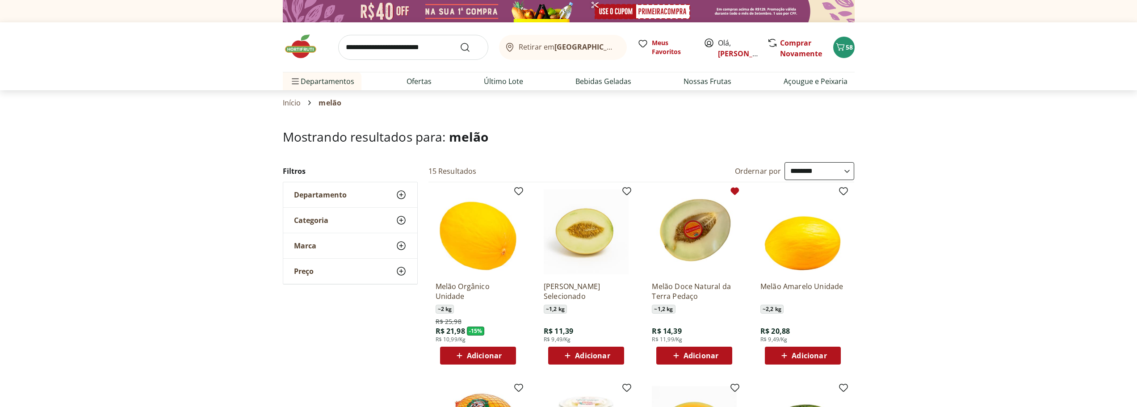
click at [385, 52] on input "search" at bounding box center [413, 47] width 150 height 25
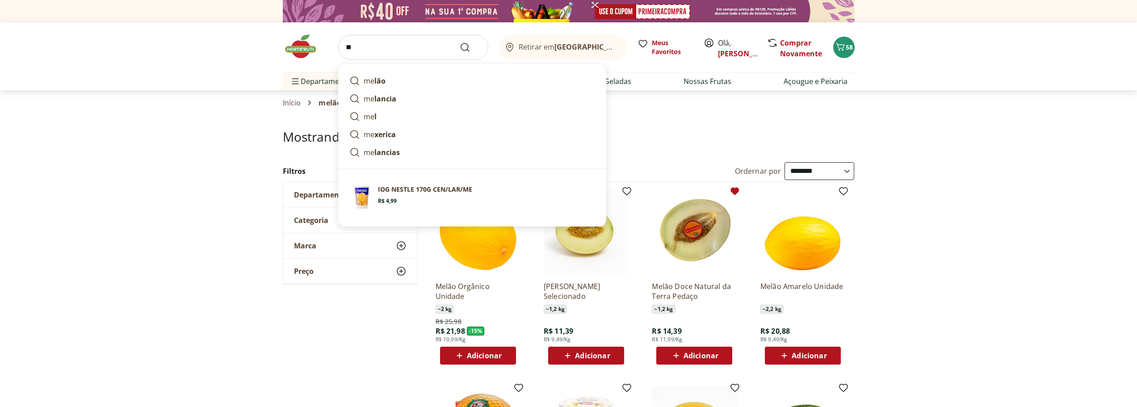
type input "**"
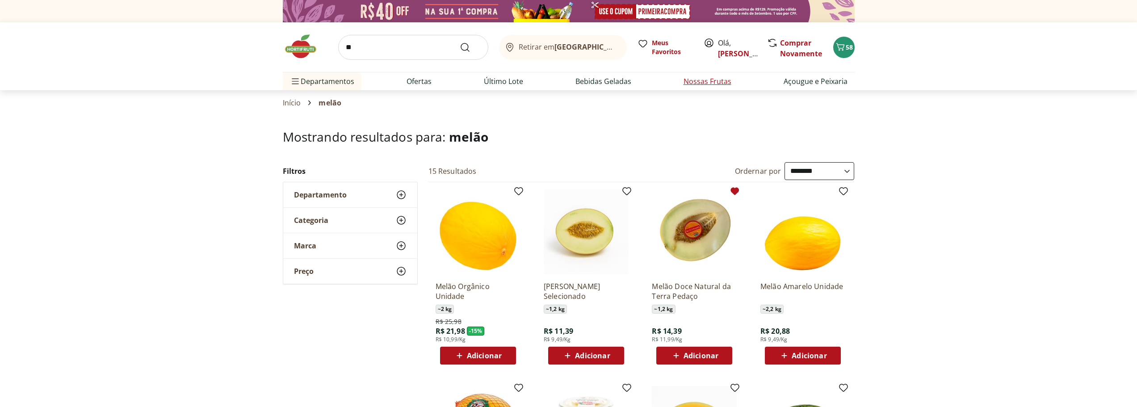
click at [697, 81] on link "Nossas Frutas" at bounding box center [708, 81] width 48 height 11
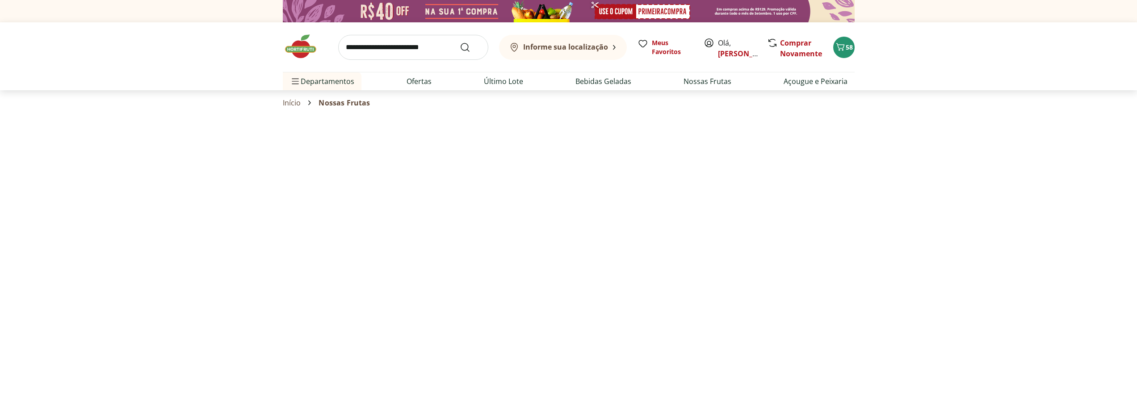
select select "**********"
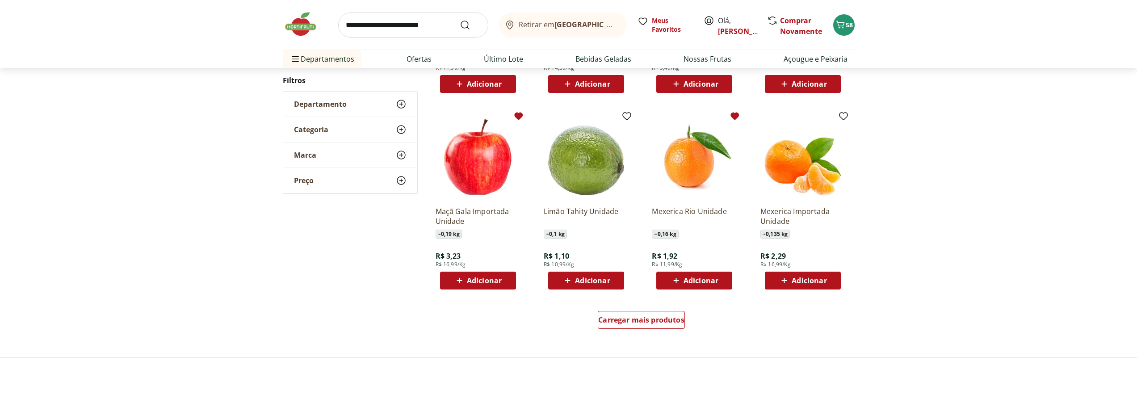
scroll to position [457, 0]
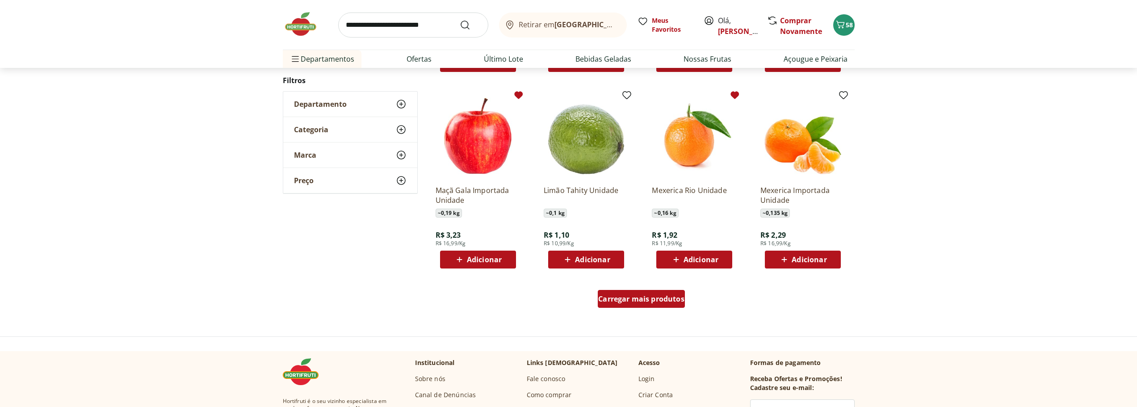
click at [643, 297] on span "Carregar mais produtos" at bounding box center [641, 298] width 86 height 7
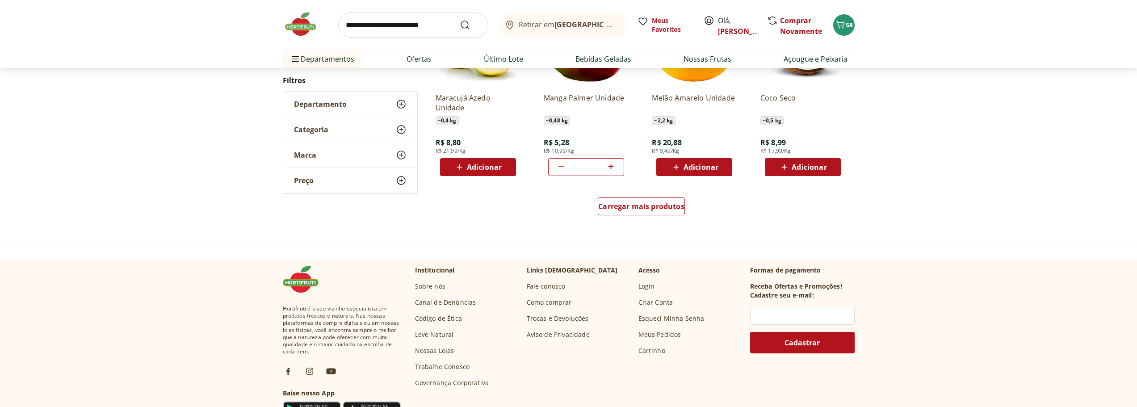
scroll to position [1052, 0]
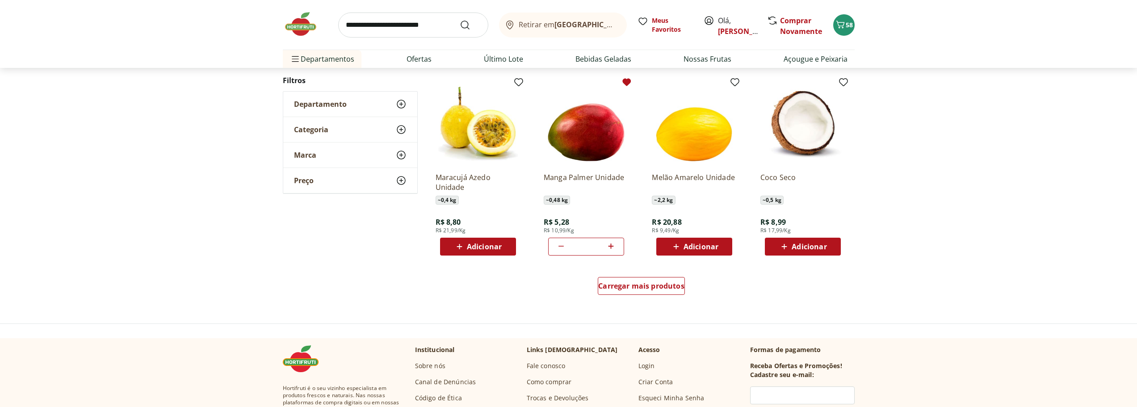
click at [415, 25] on input "search" at bounding box center [413, 25] width 150 height 25
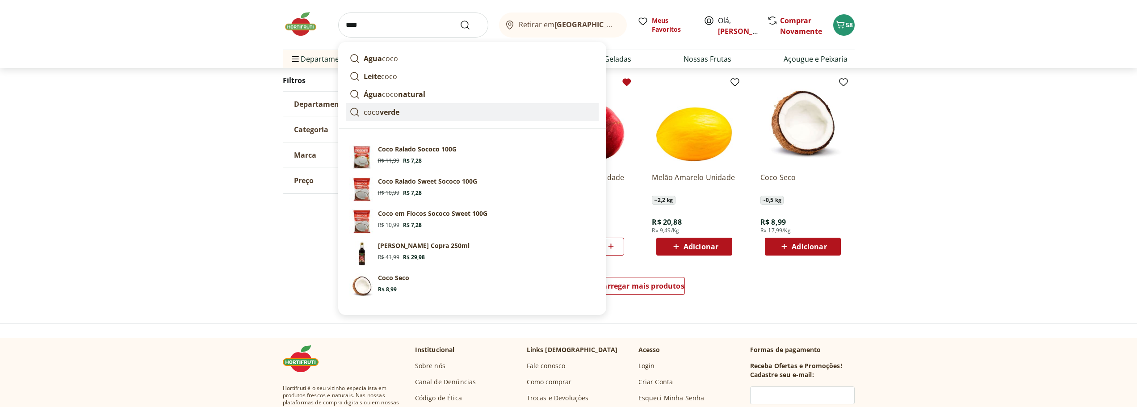
click at [380, 112] on strong "verde" at bounding box center [390, 112] width 20 height 10
type input "**********"
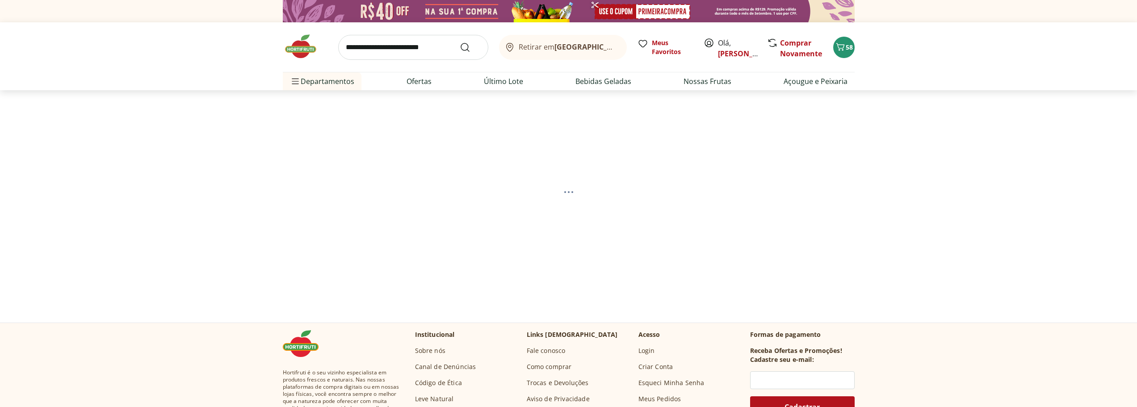
select select "**********"
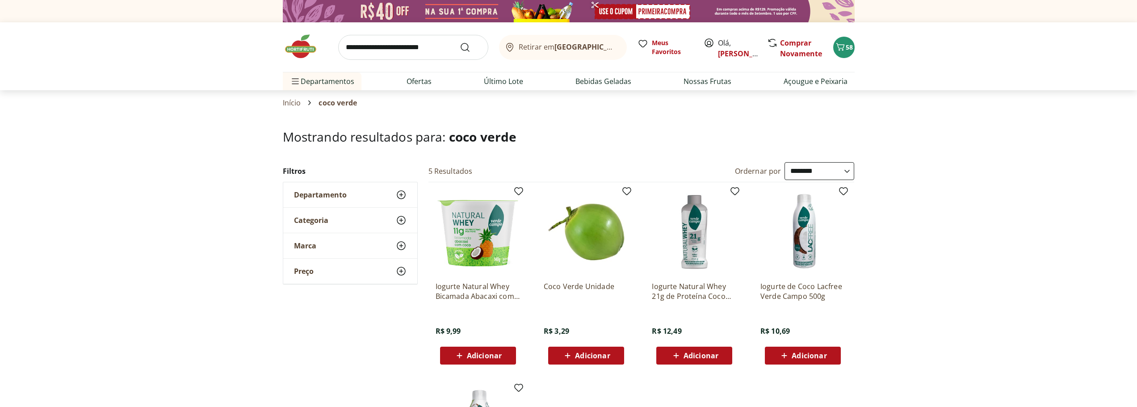
click at [578, 353] on span "Adicionar" at bounding box center [592, 355] width 35 height 7
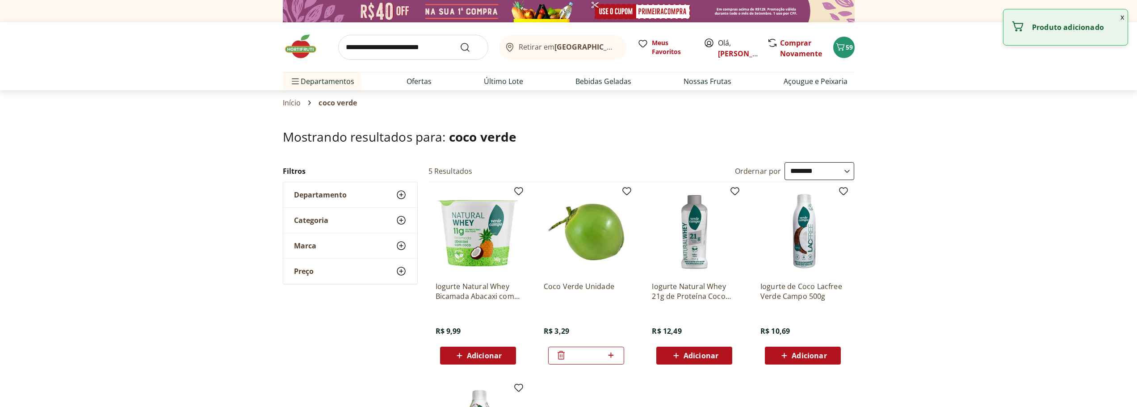
click at [611, 355] on icon at bounding box center [610, 354] width 5 height 5
type input "*"
click at [849, 45] on span "61" at bounding box center [849, 47] width 7 height 8
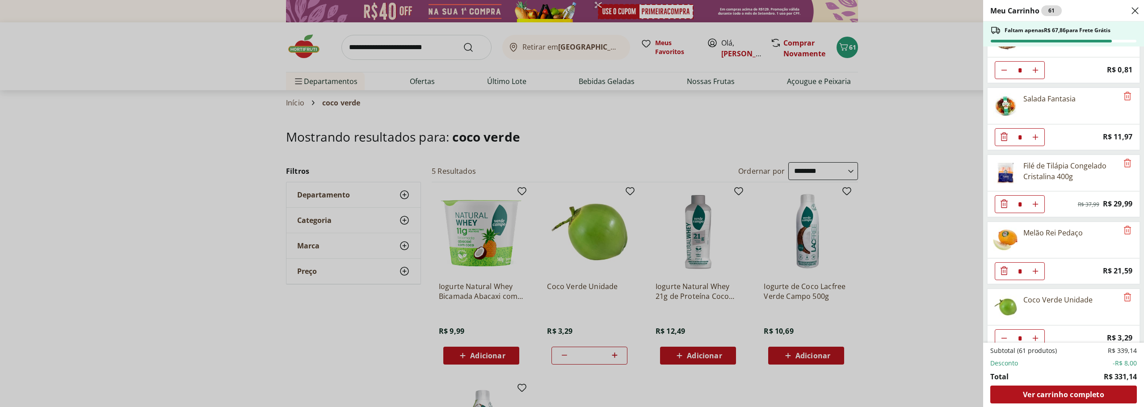
scroll to position [1048, 0]
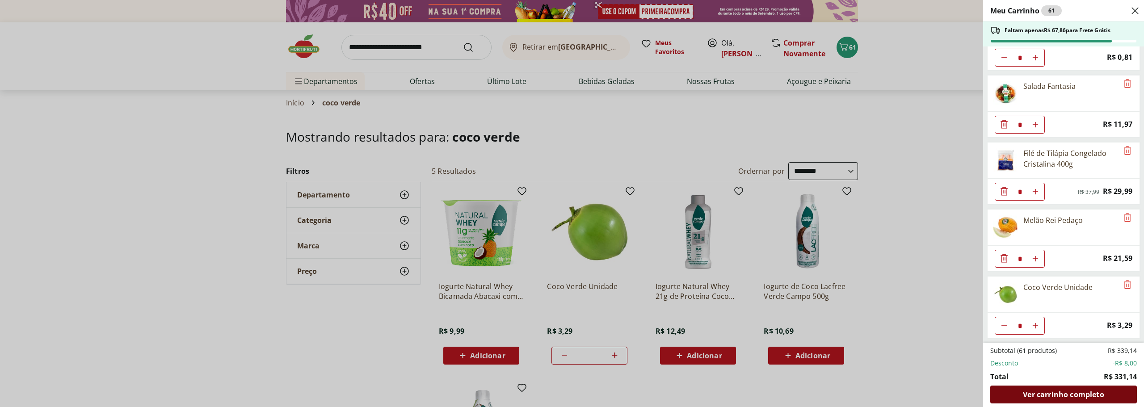
click at [1052, 397] on span "Ver carrinho completo" at bounding box center [1063, 394] width 81 height 7
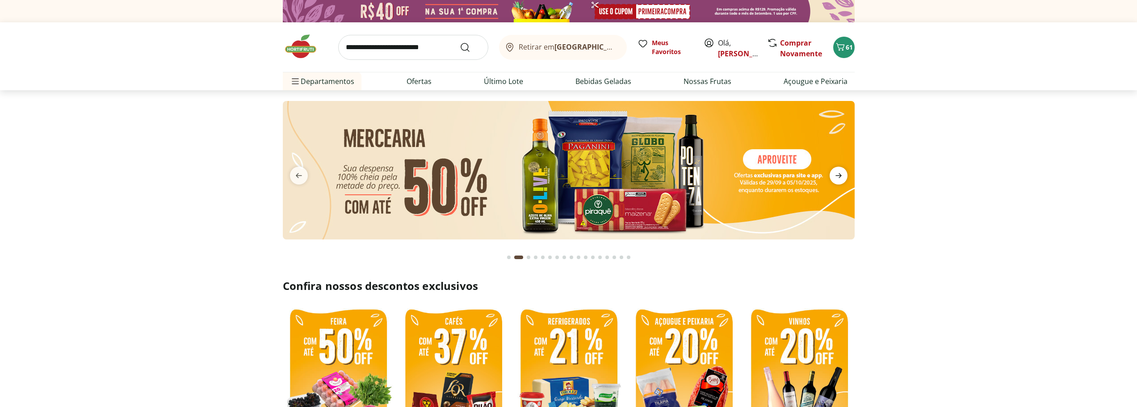
click at [842, 174] on icon "next" at bounding box center [838, 175] width 11 height 11
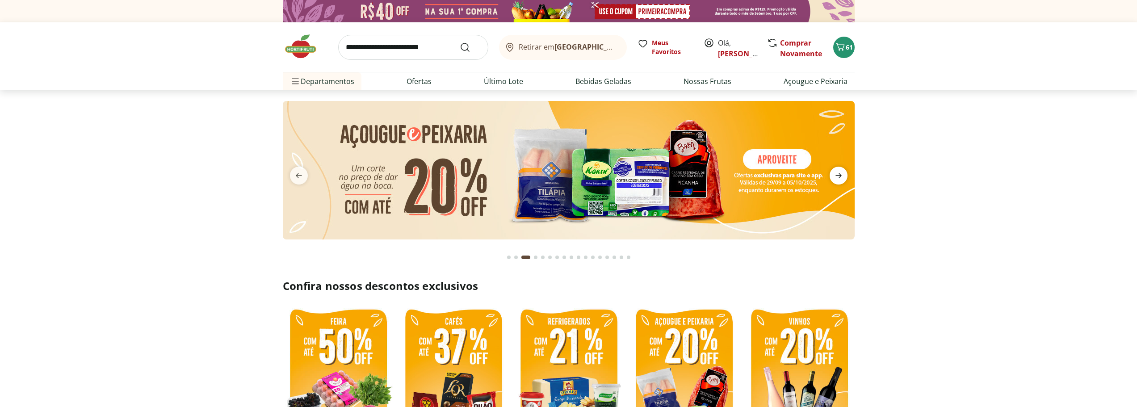
click at [842, 174] on icon "next" at bounding box center [838, 175] width 11 height 11
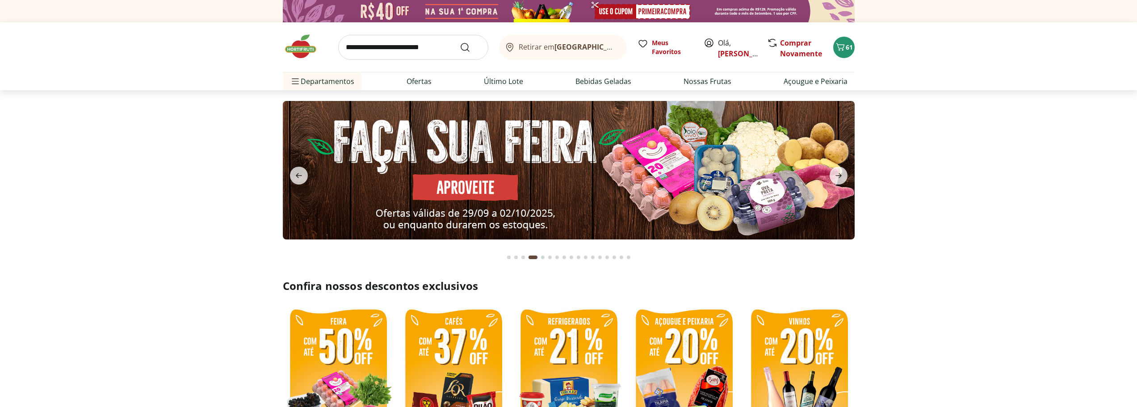
scroll to position [188, 0]
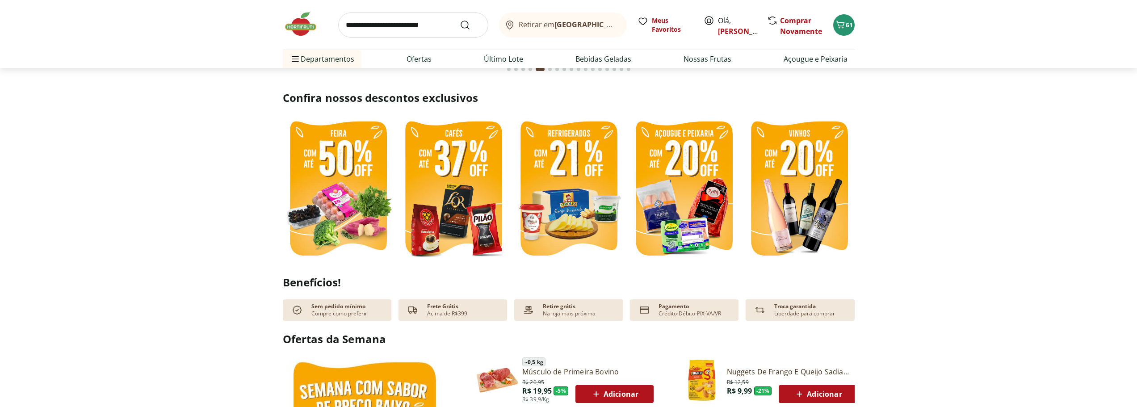
click at [322, 178] on img at bounding box center [338, 190] width 111 height 148
